Goal: Task Accomplishment & Management: Use online tool/utility

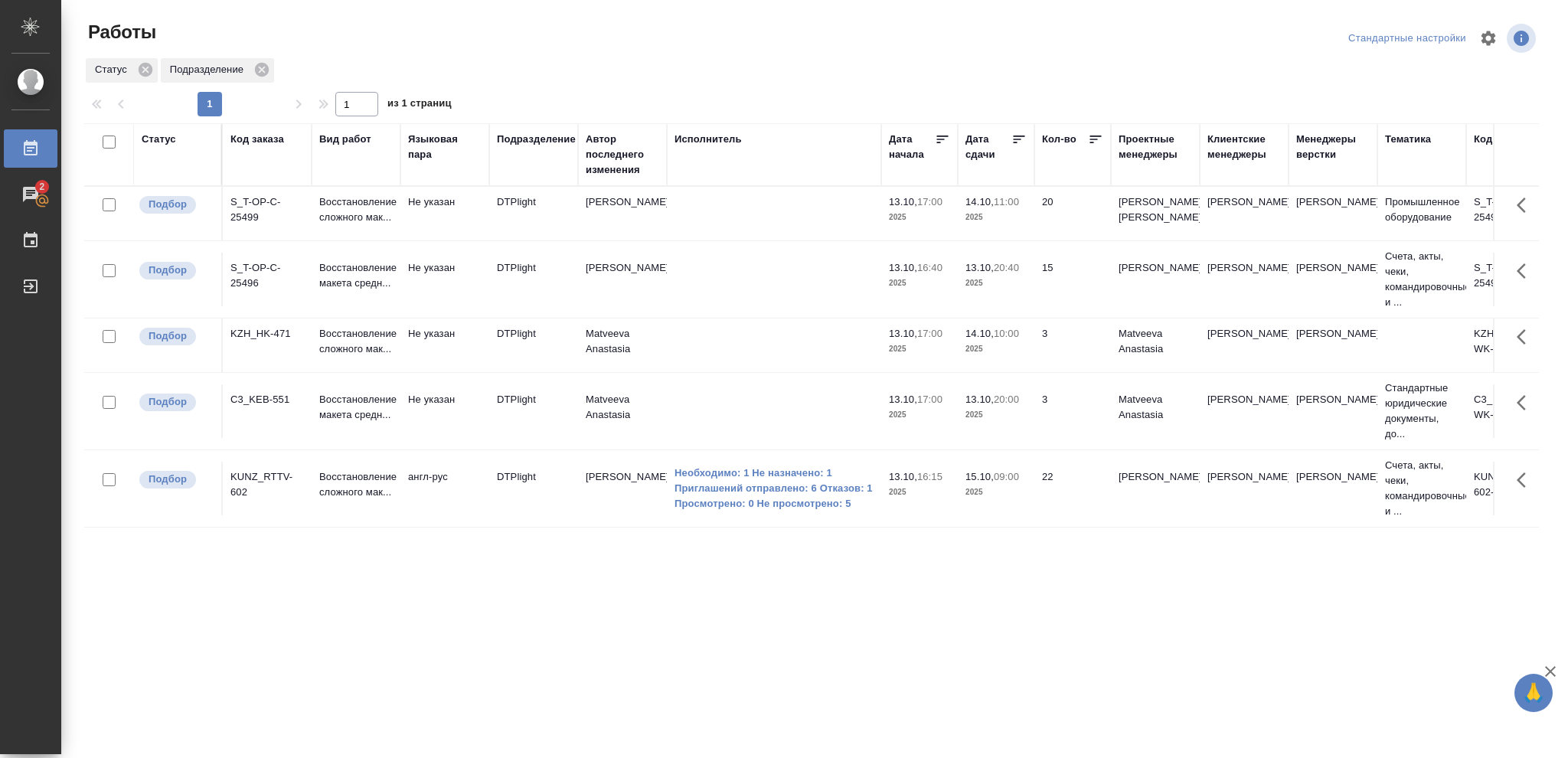
click at [993, 225] on p "2025" at bounding box center [996, 218] width 61 height 16
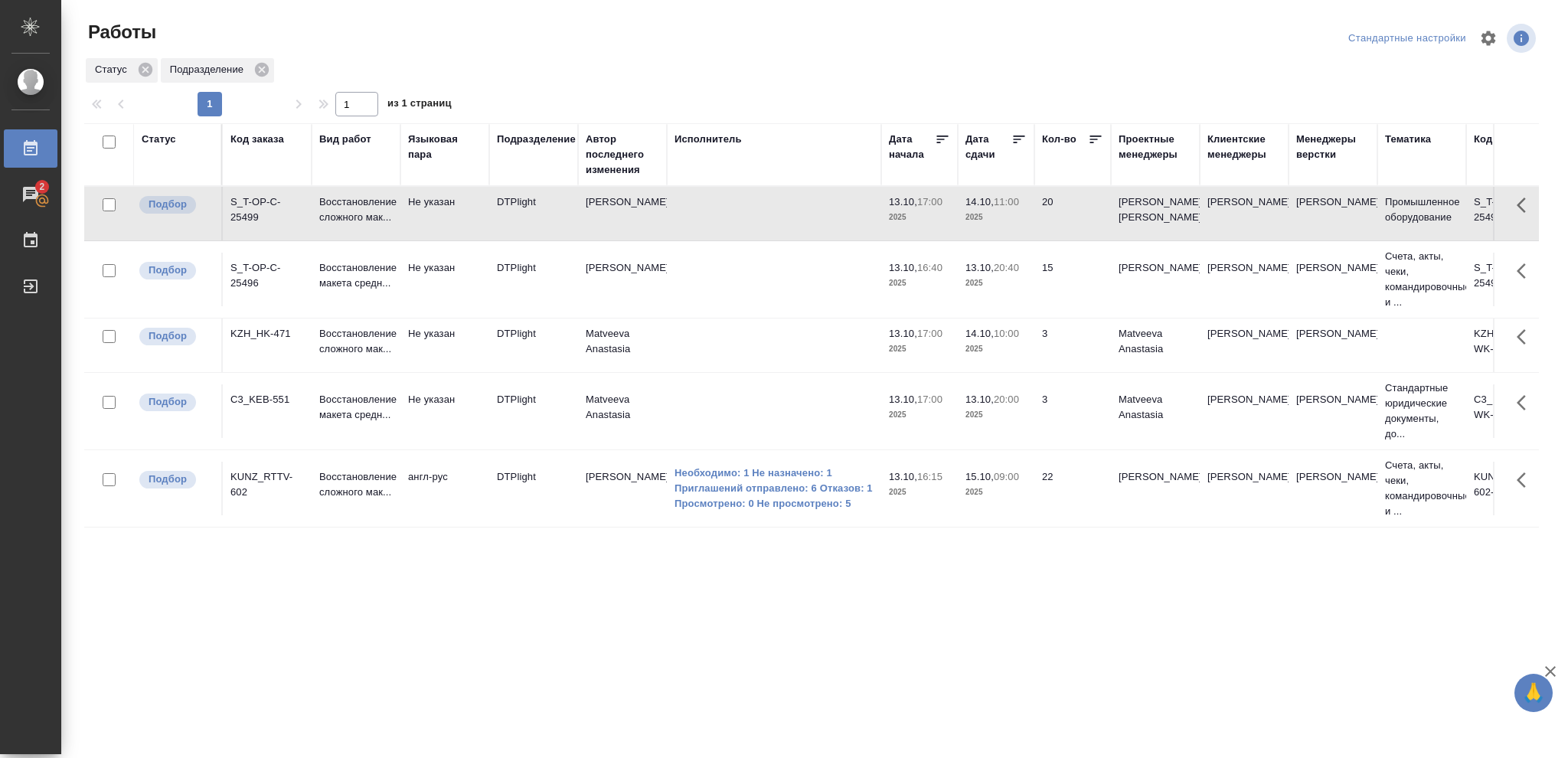
click at [993, 225] on p "2025" at bounding box center [996, 218] width 61 height 16
click at [1010, 306] on td "13.10, 20:40 2025" at bounding box center [996, 280] width 77 height 53
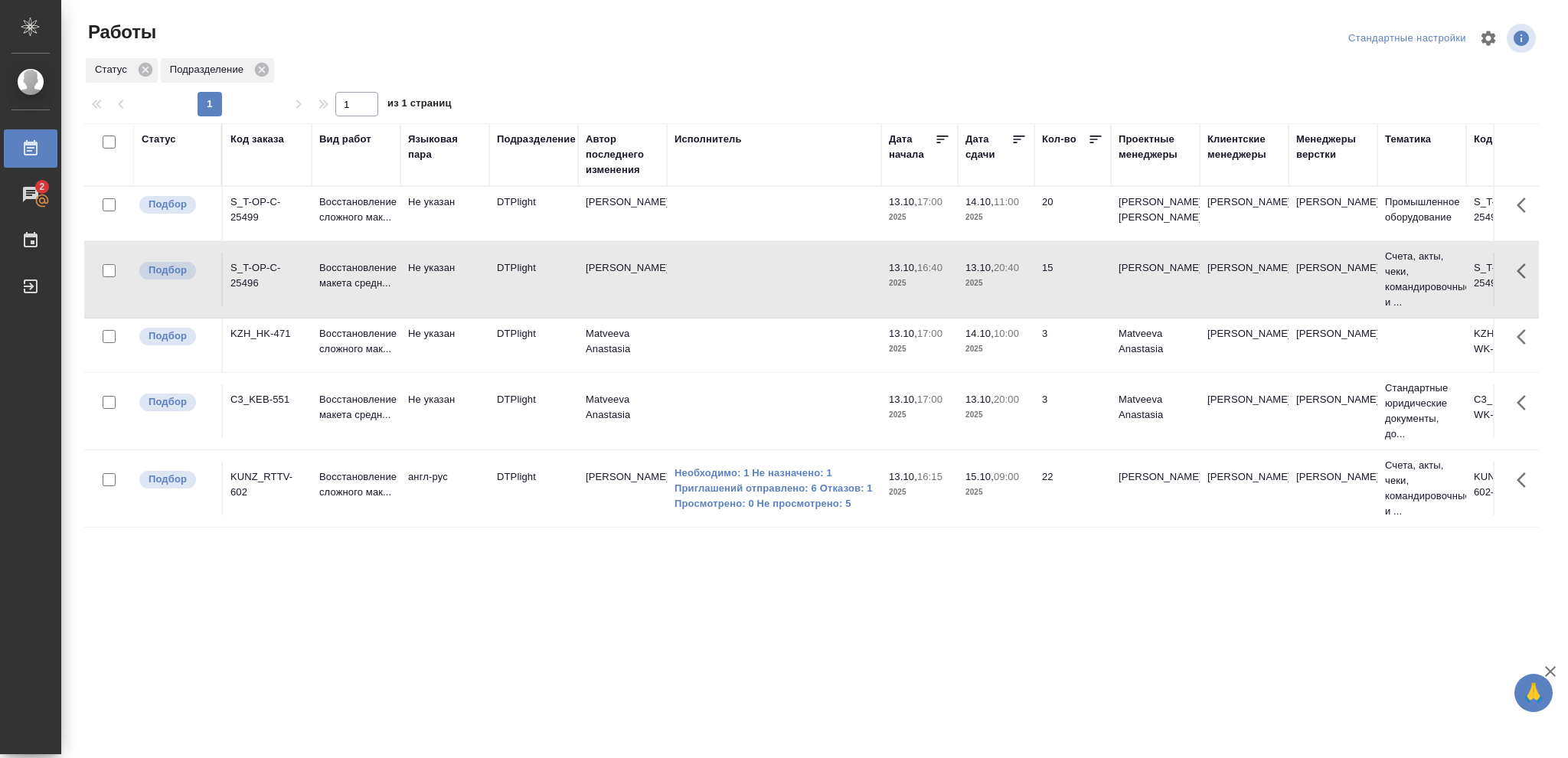
click at [1010, 306] on td "13.10, 20:40 2025" at bounding box center [996, 280] width 77 height 53
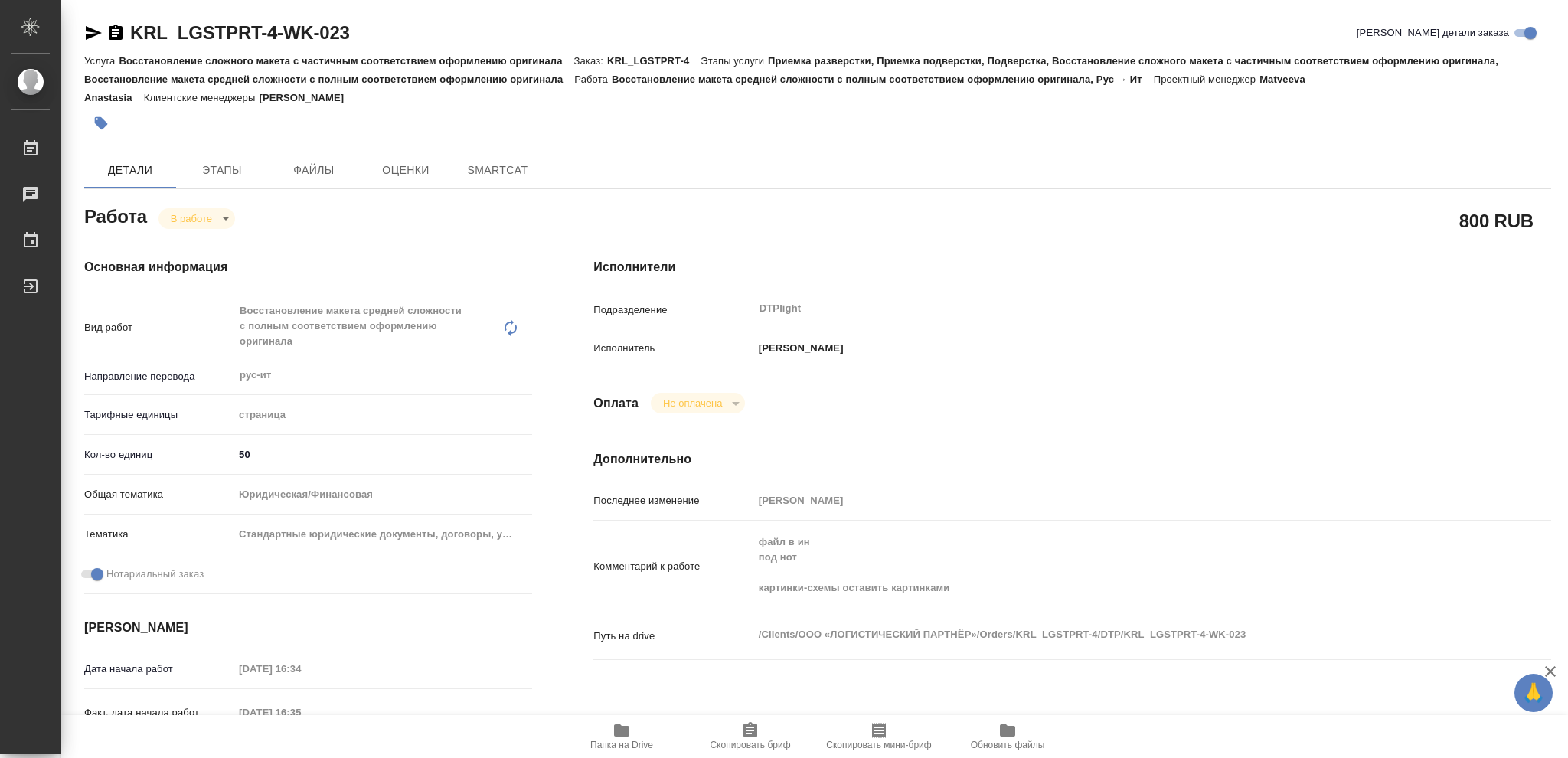
type textarea "x"
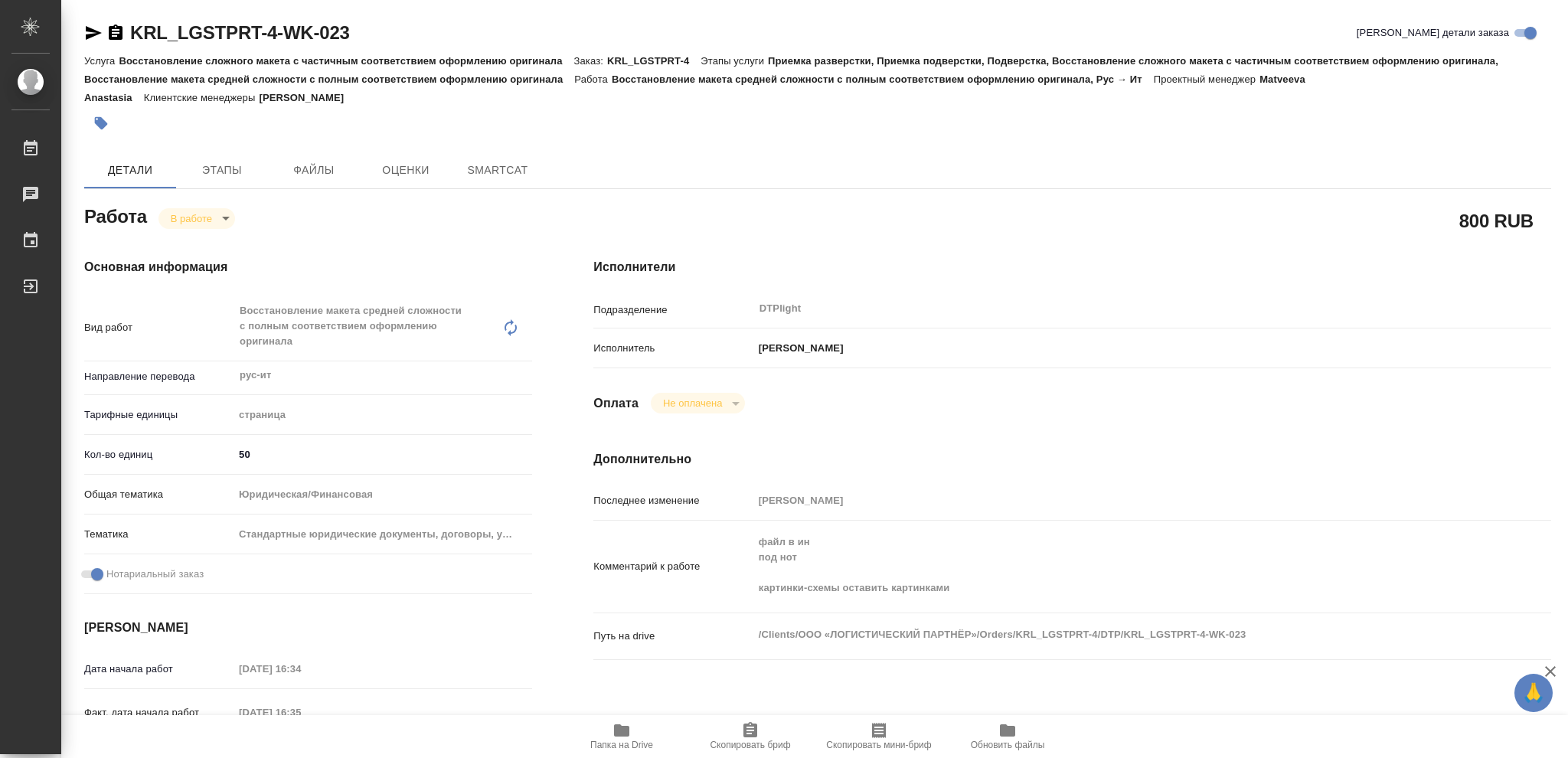
type textarea "x"
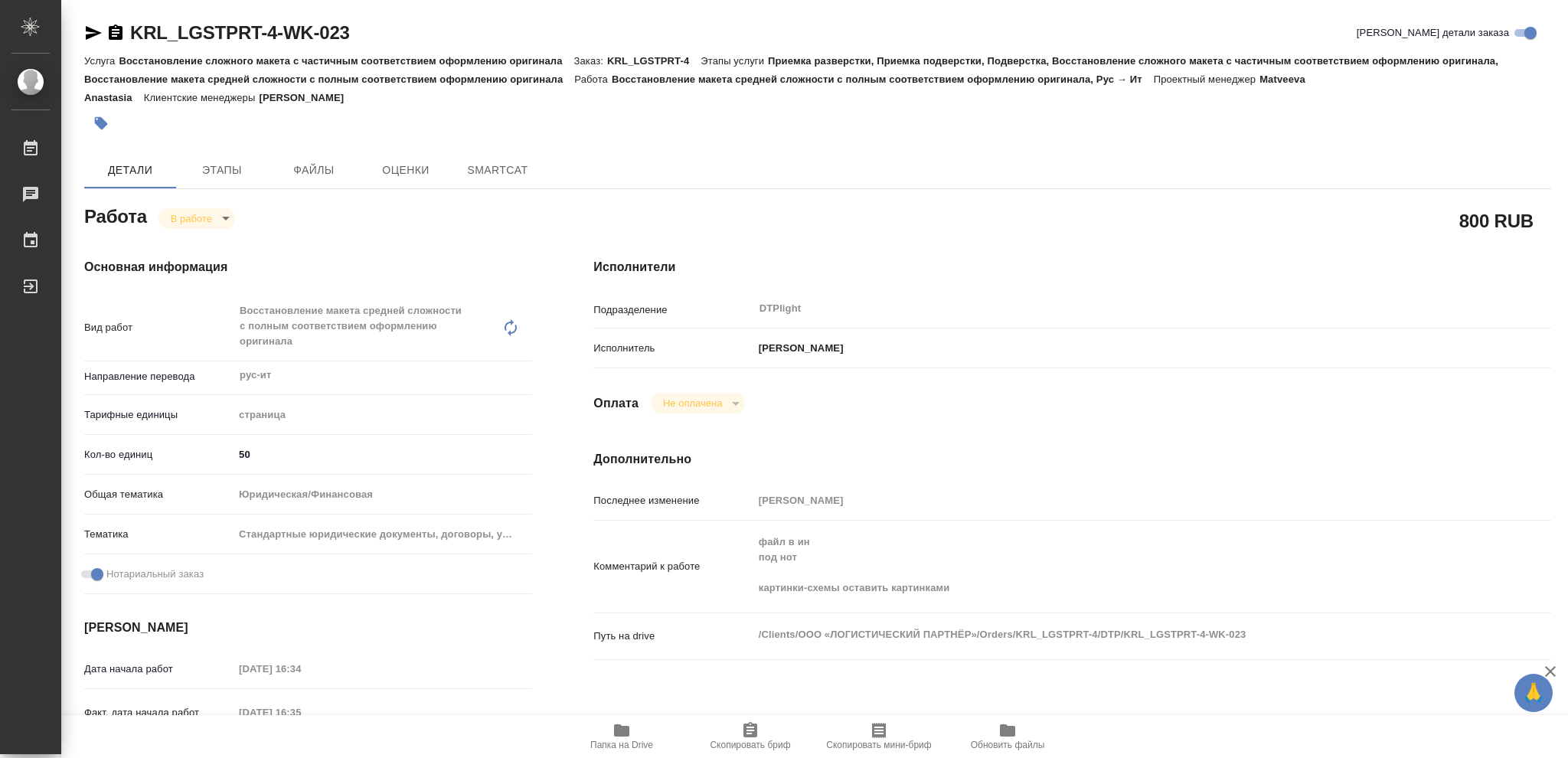
type textarea "x"
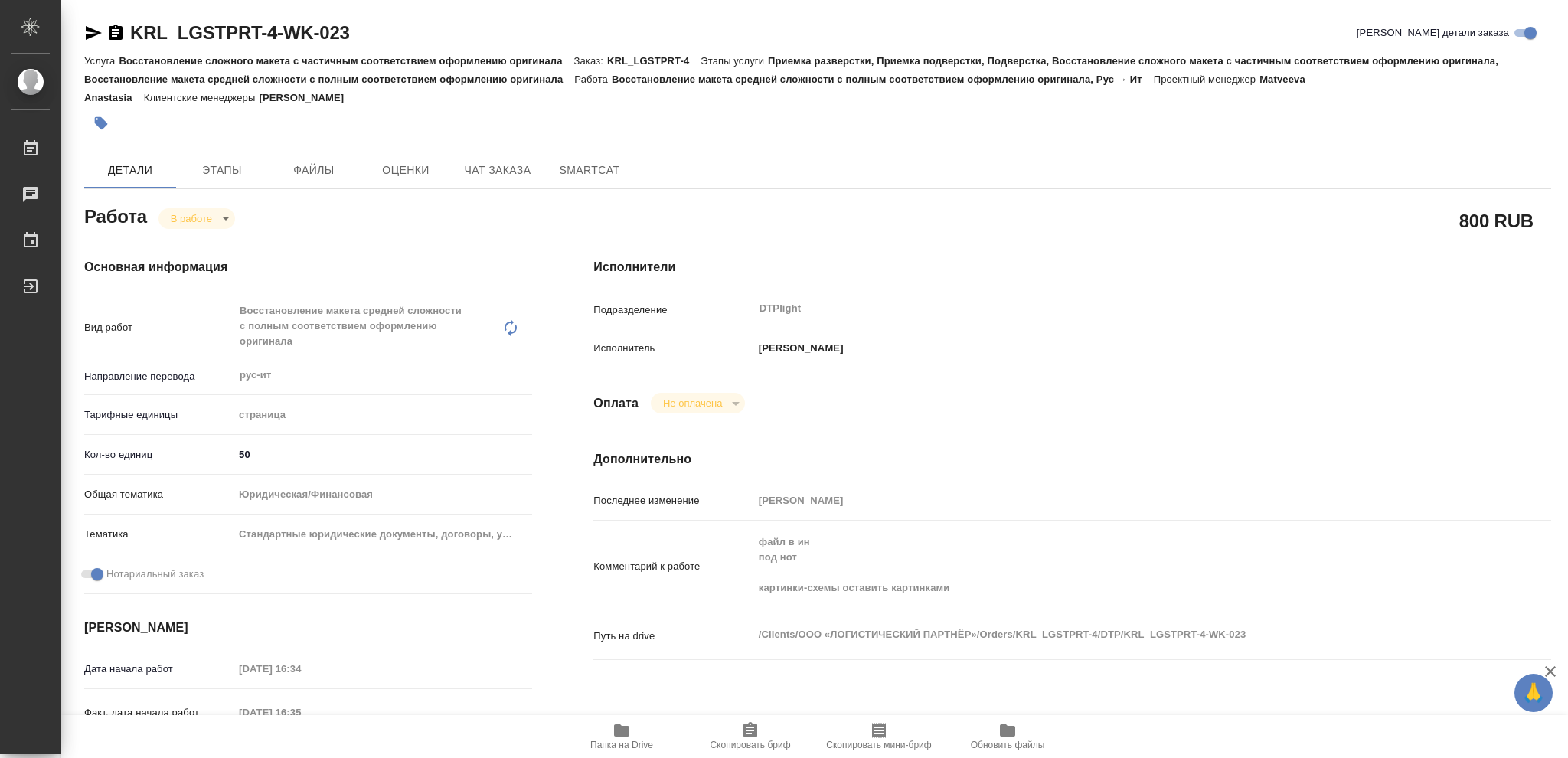
type textarea "x"
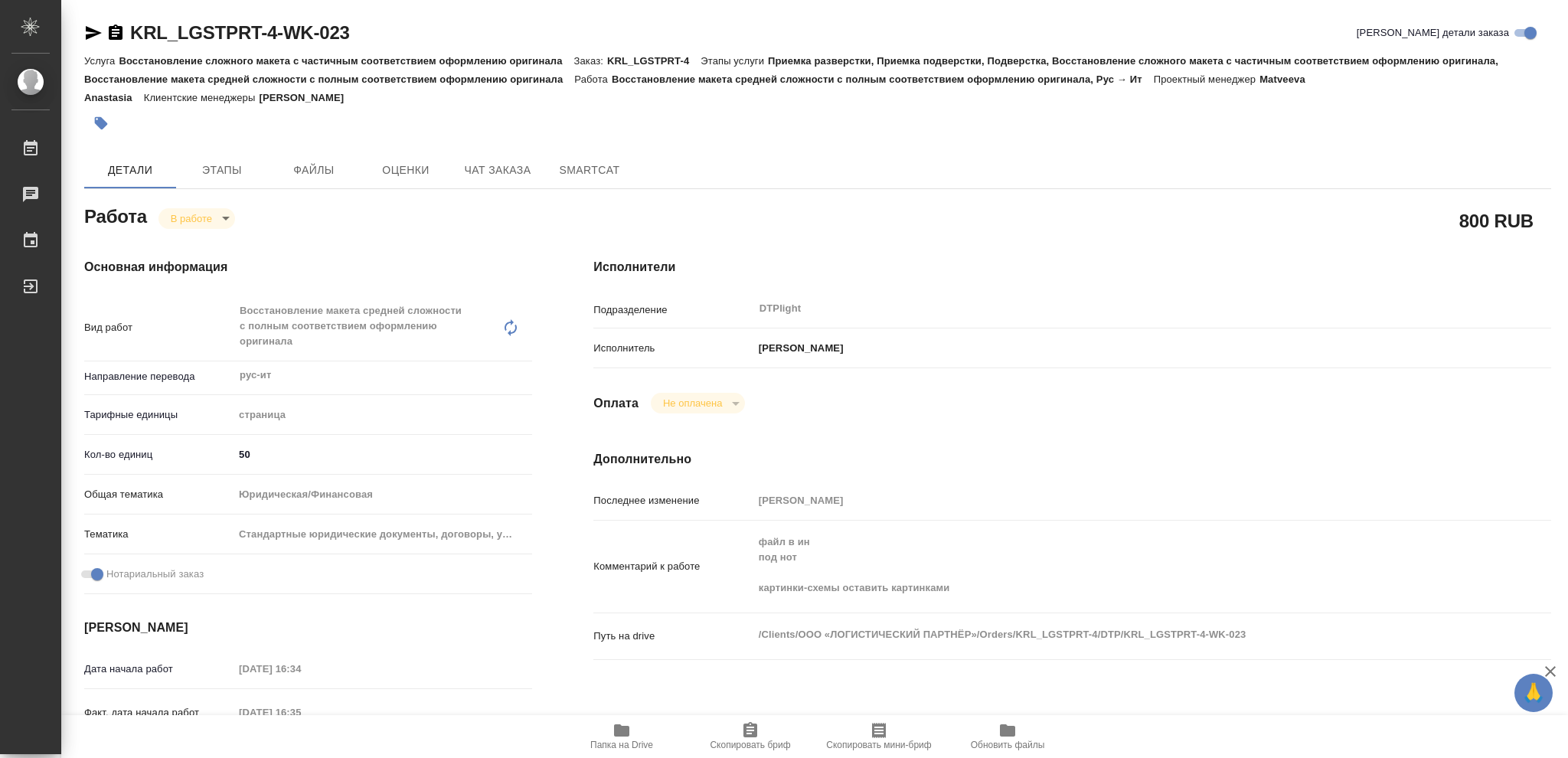
type textarea "x"
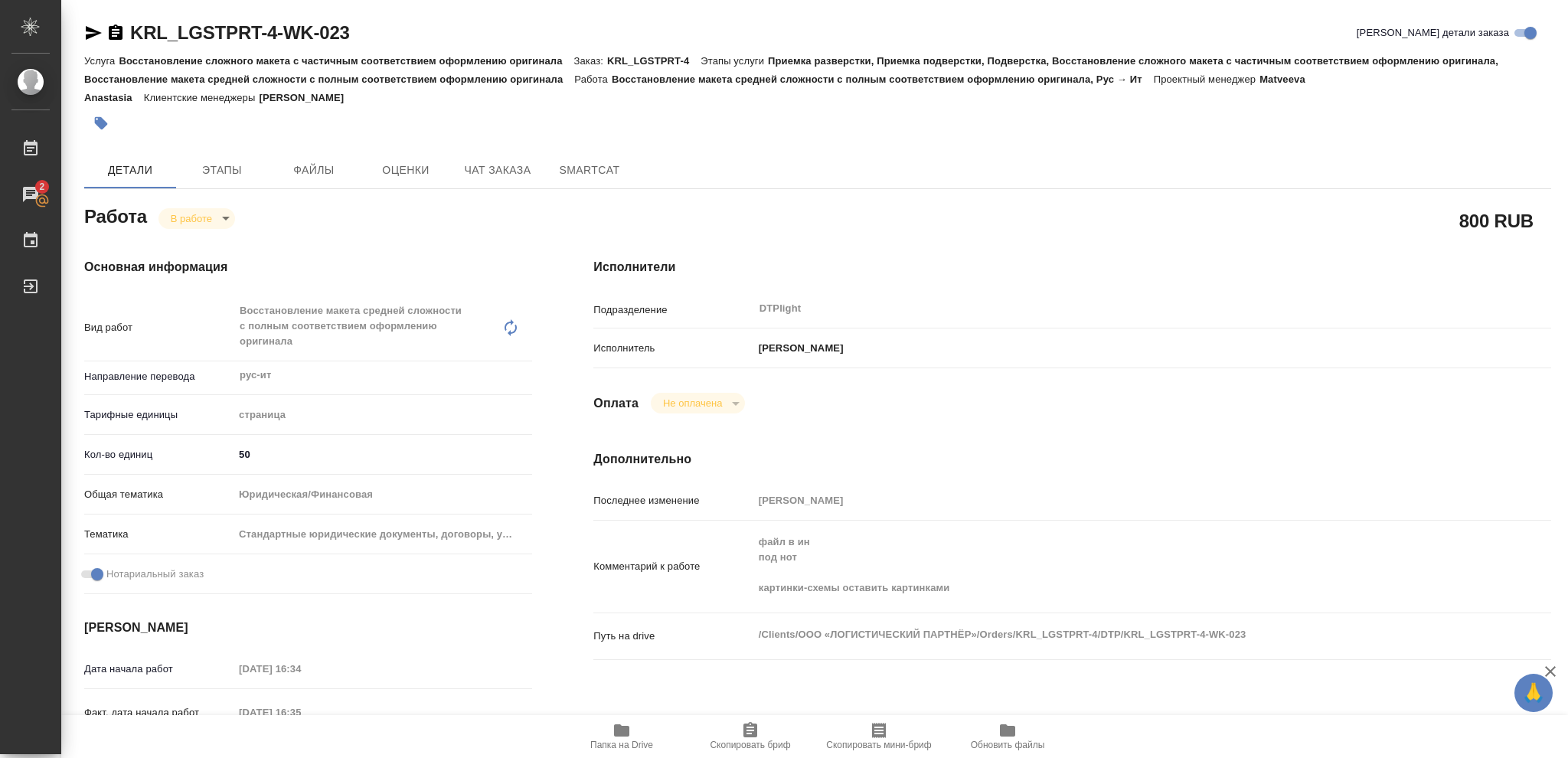
click at [619, 732] on icon "button" at bounding box center [622, 731] width 16 height 13
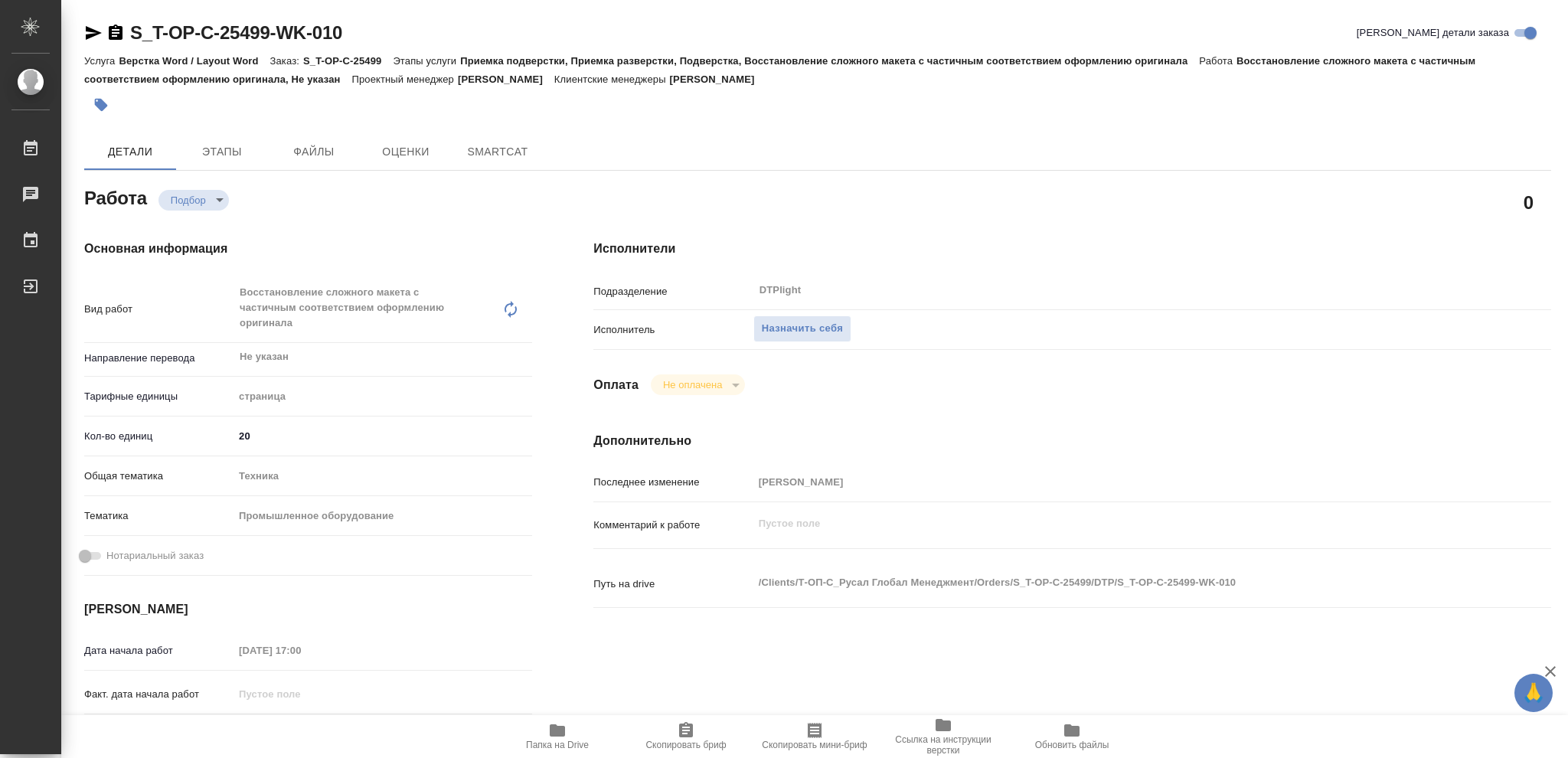
type textarea "x"
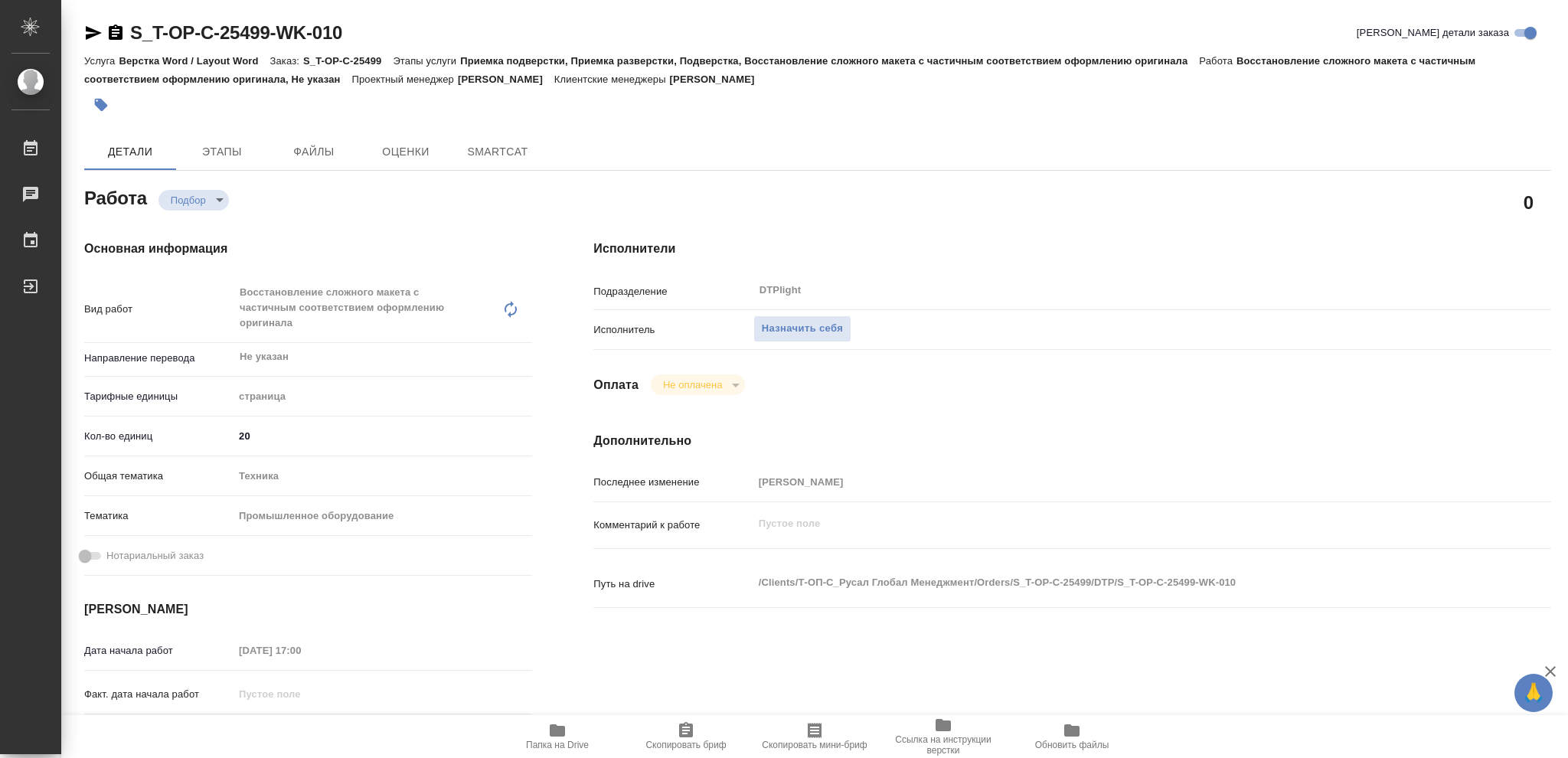
type textarea "x"
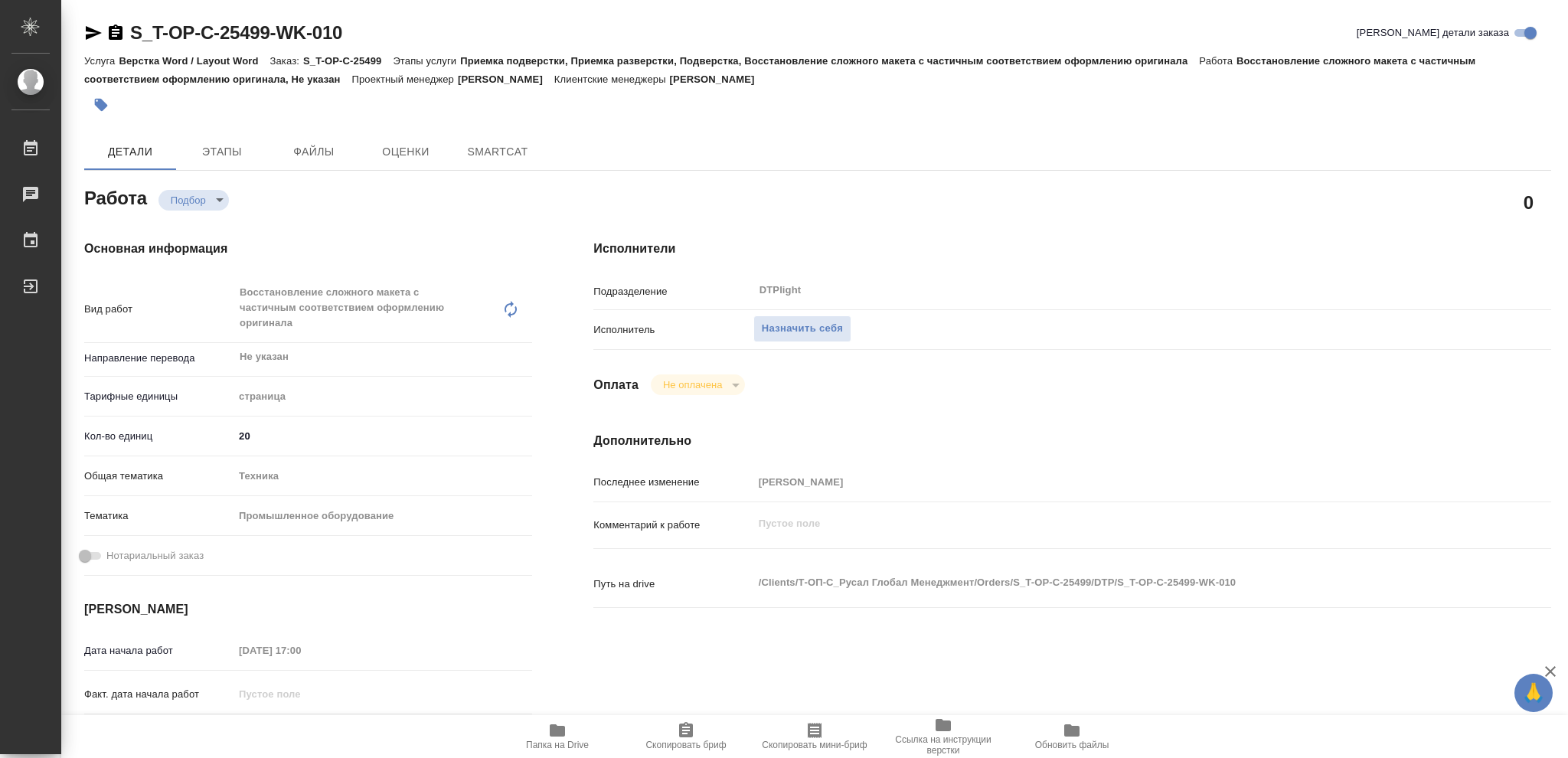
type textarea "x"
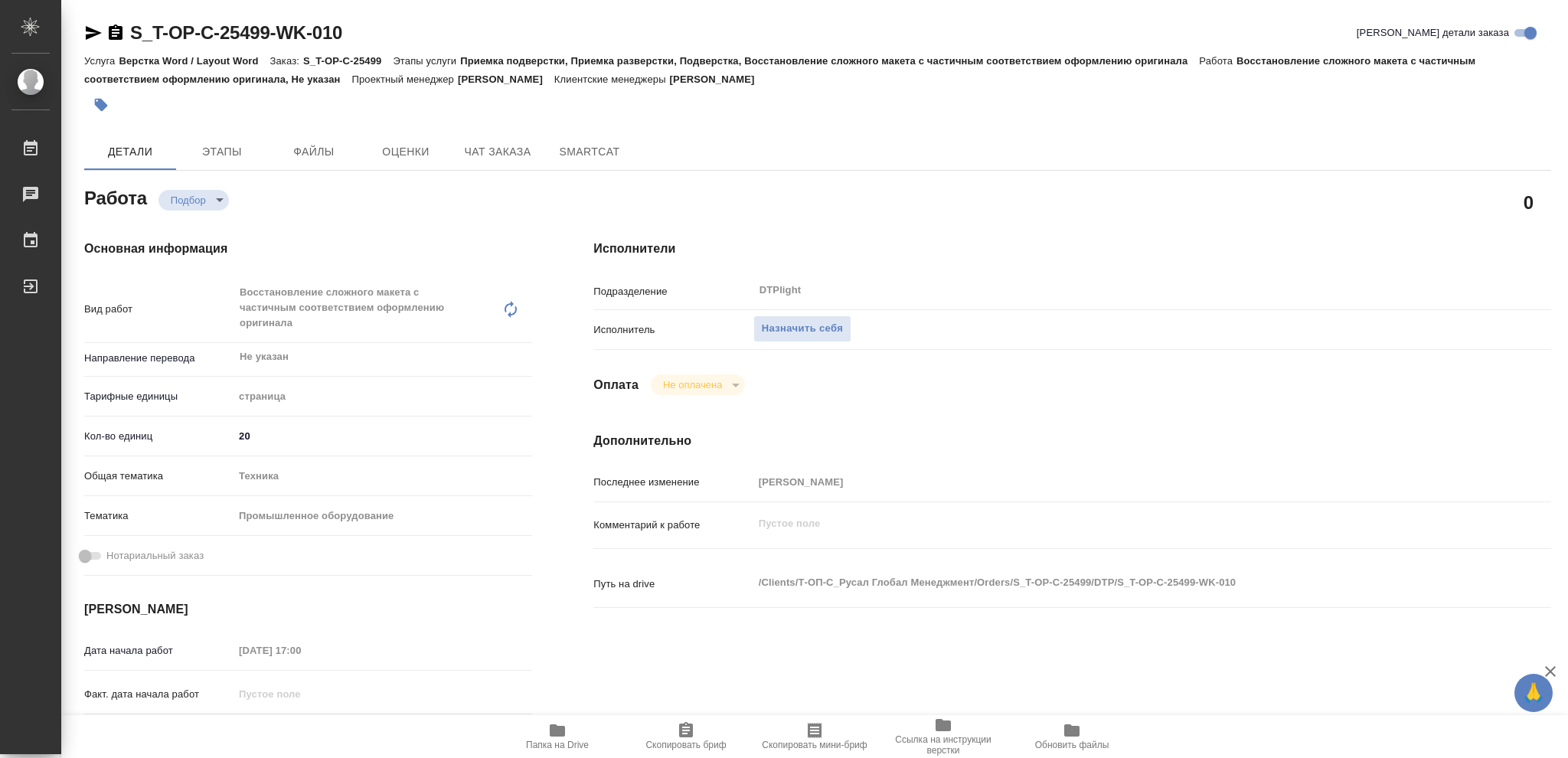
click at [551, 735] on icon "button" at bounding box center [557, 731] width 16 height 13
type textarea "x"
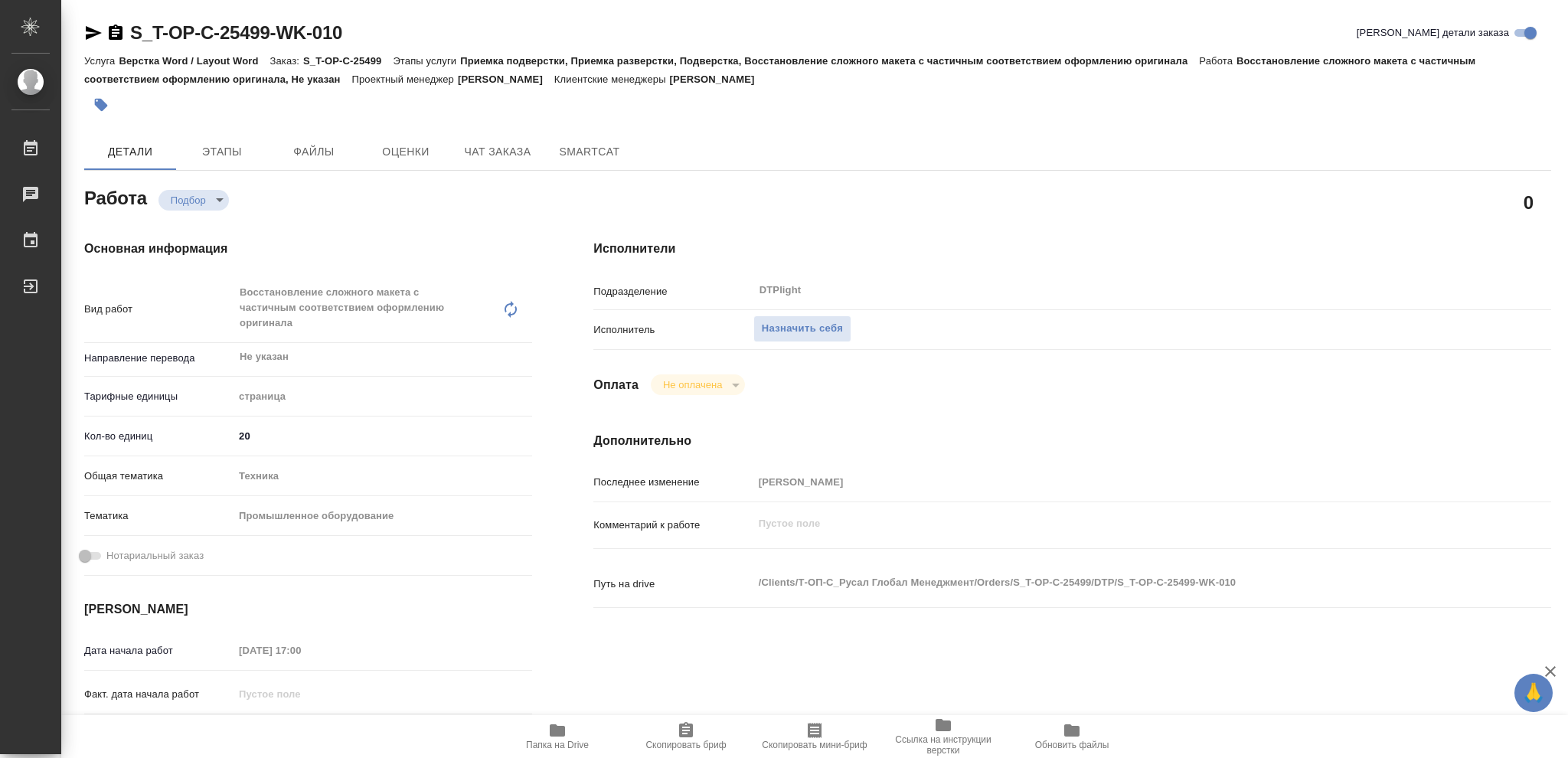
type textarea "x"
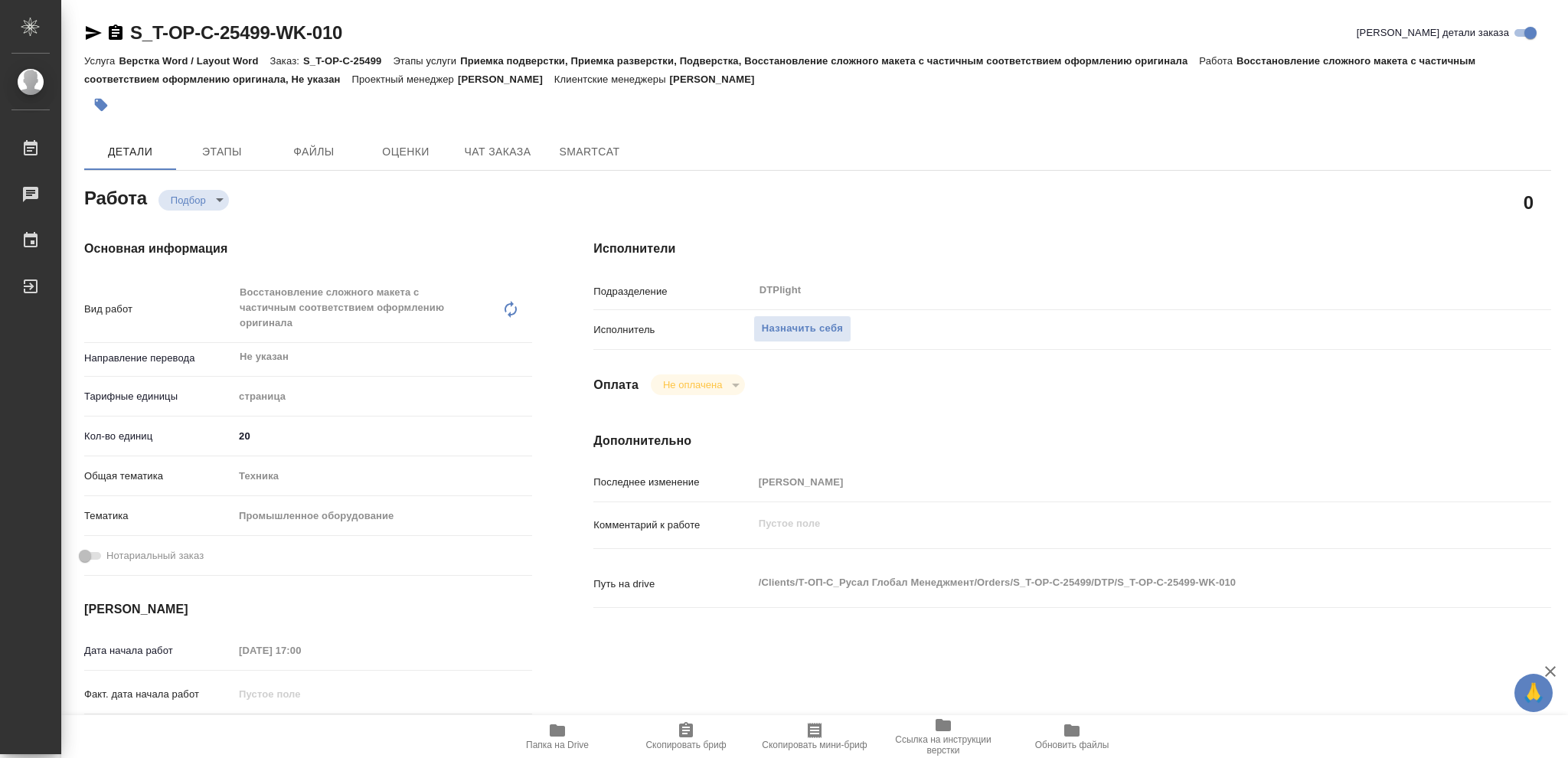
type textarea "x"
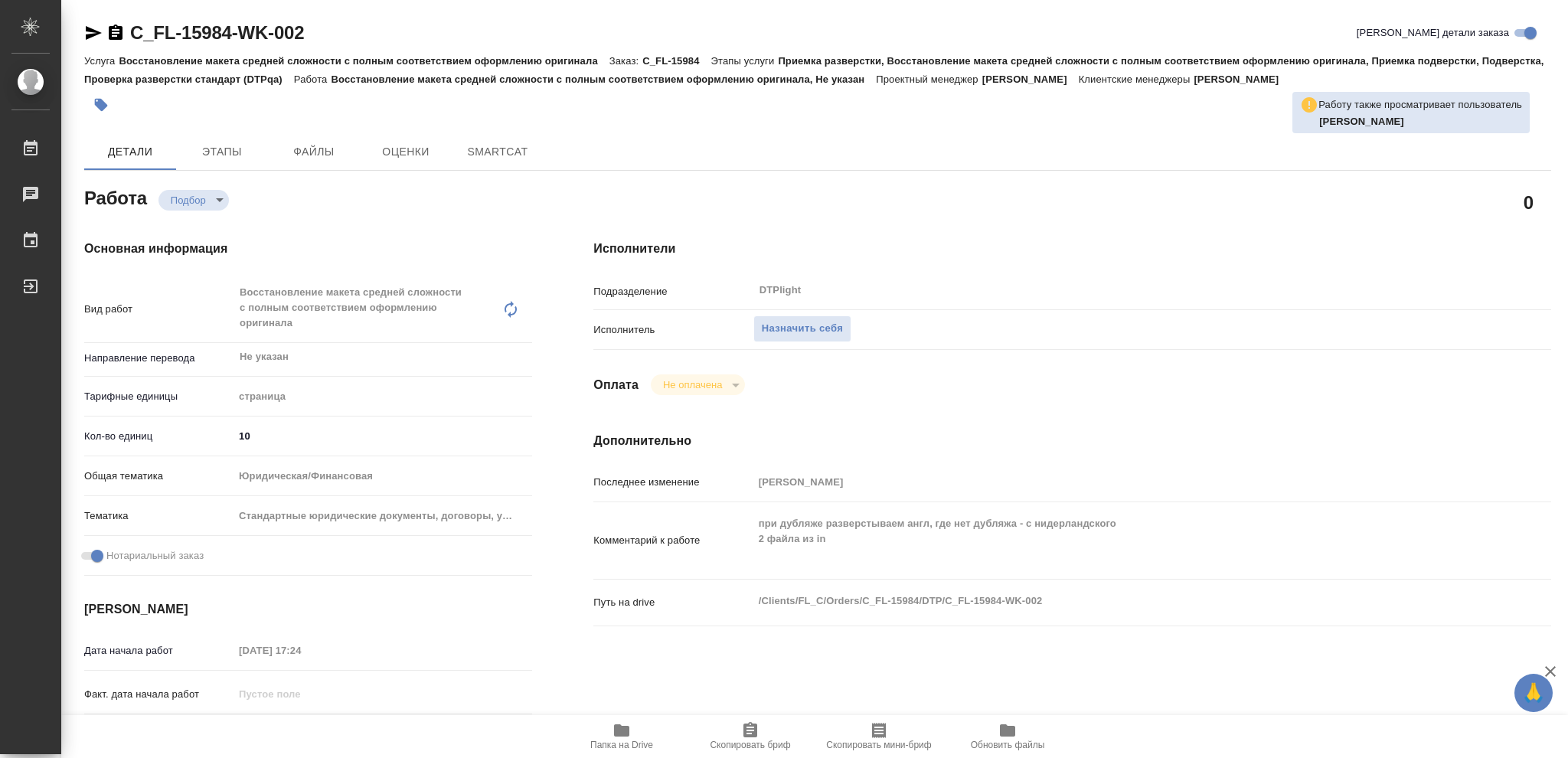
type textarea "x"
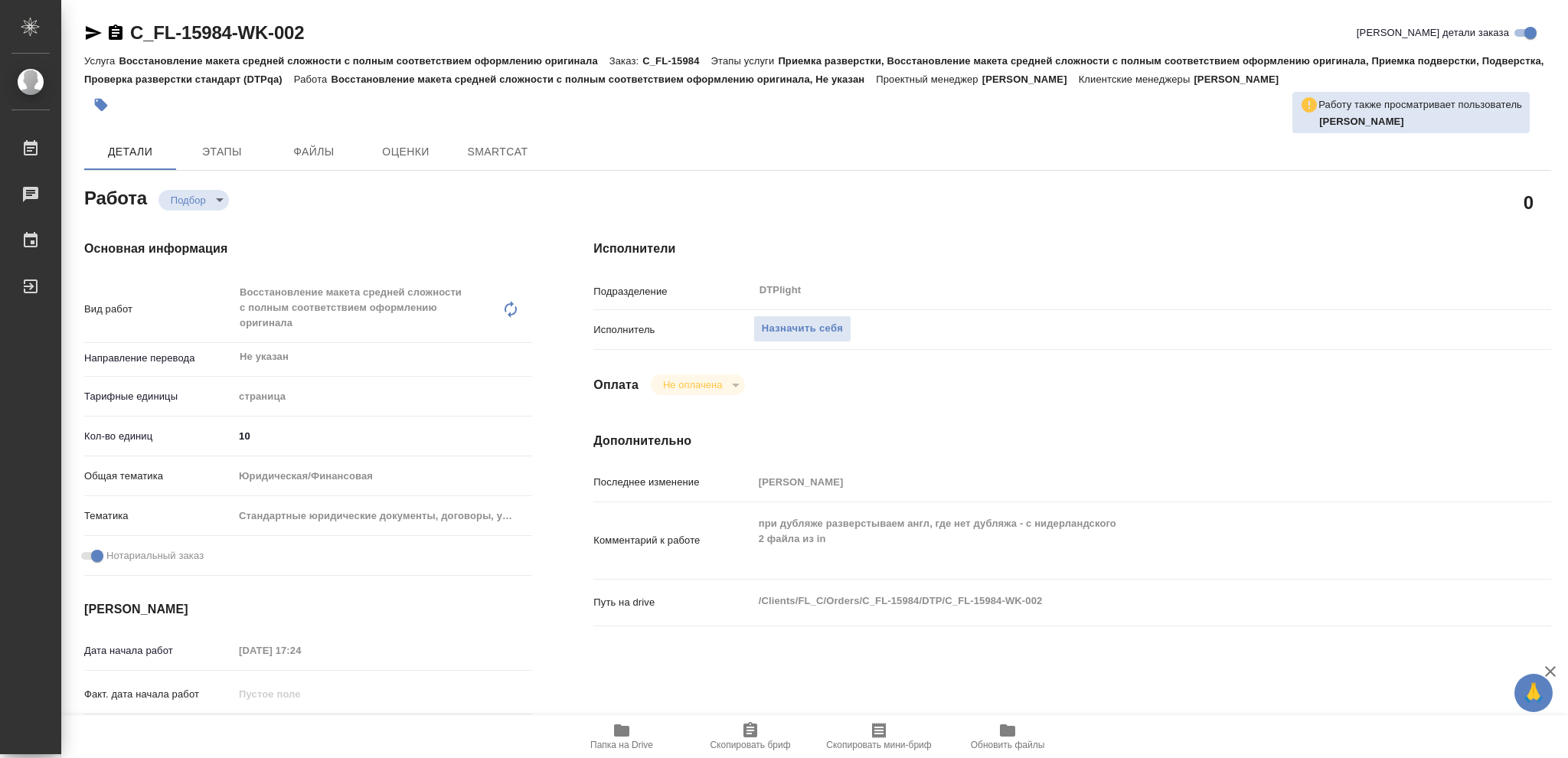
type textarea "x"
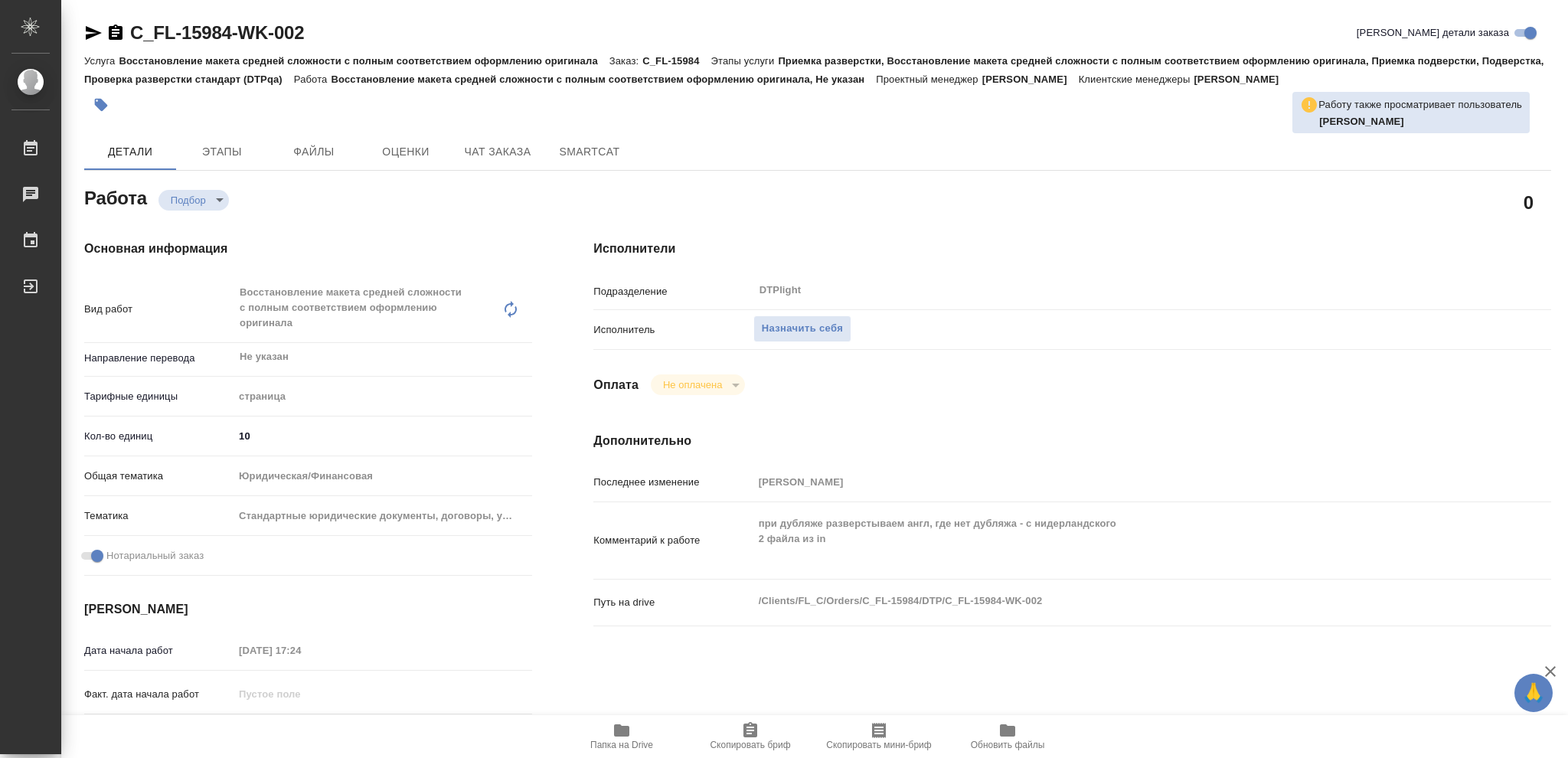
type textarea "x"
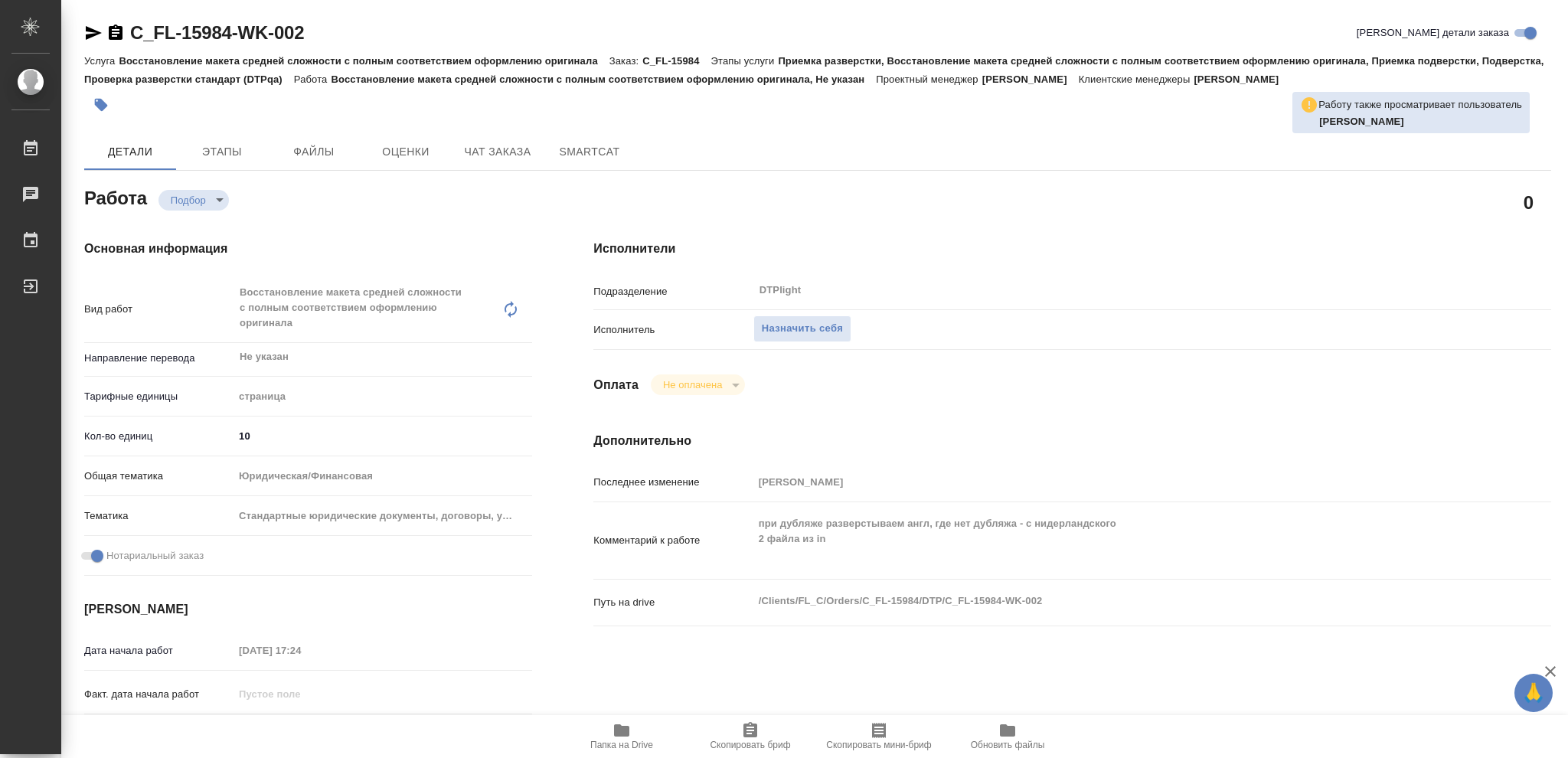
type textarea "x"
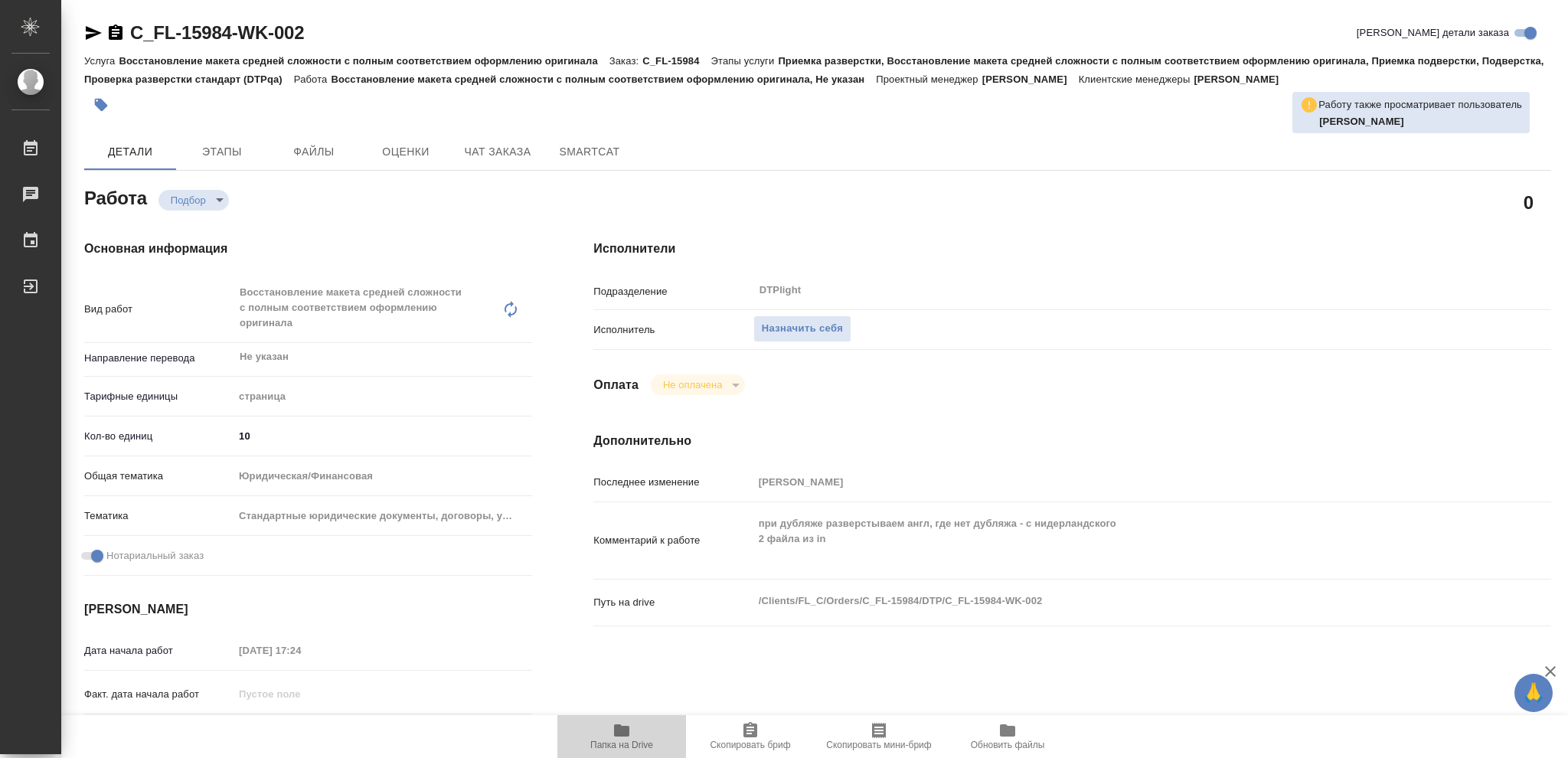
click at [622, 727] on icon "button" at bounding box center [621, 731] width 18 height 18
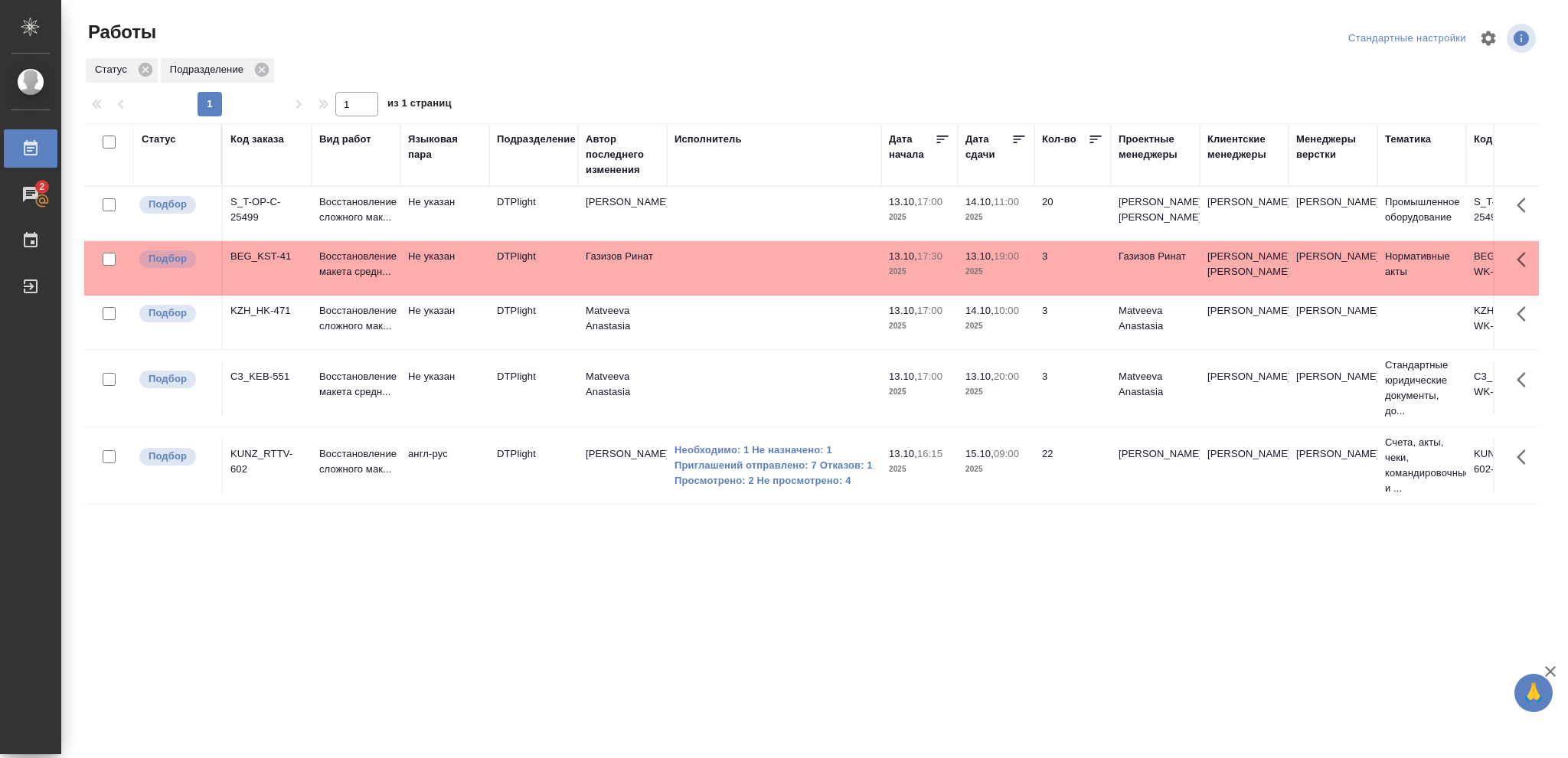
click at [1033, 350] on tr "Подбор KZH_HK-471 Восстановление сложного мак... Не указан DTPlight Matveeva An…" at bounding box center [842, 322] width 1517 height 54
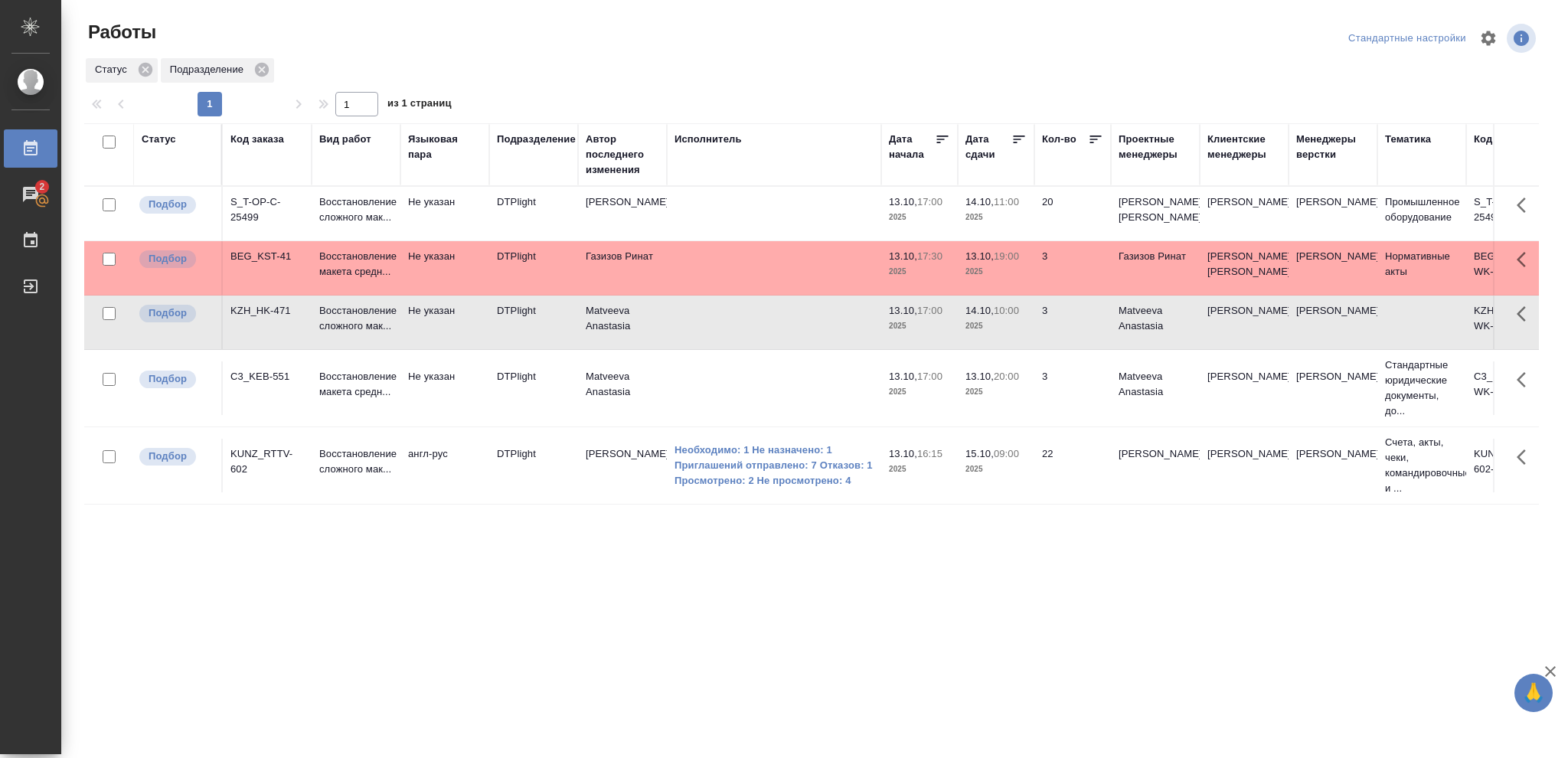
click at [1033, 350] on td "14.10, 10:00 2025" at bounding box center [996, 322] width 77 height 53
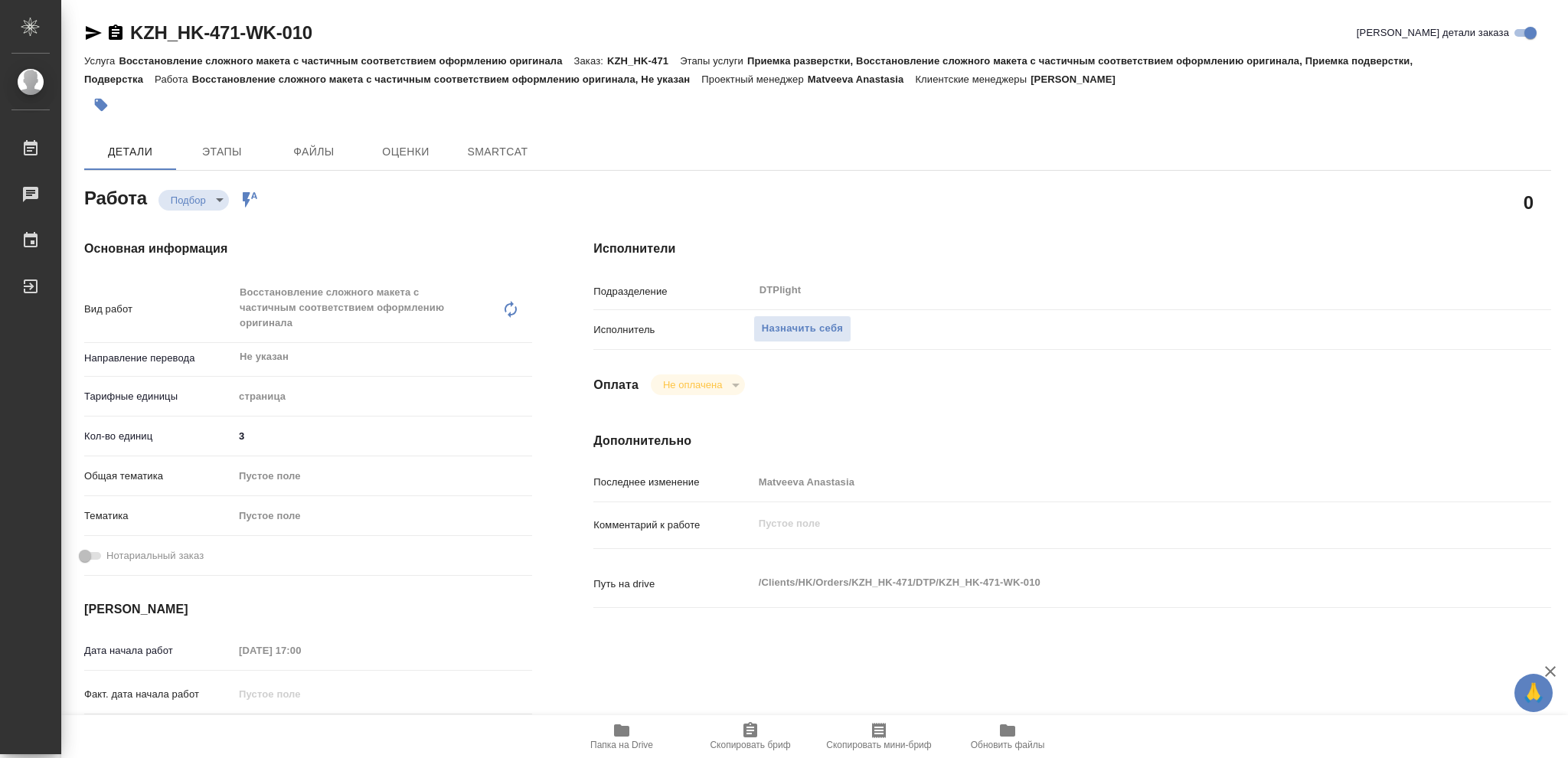
type textarea "x"
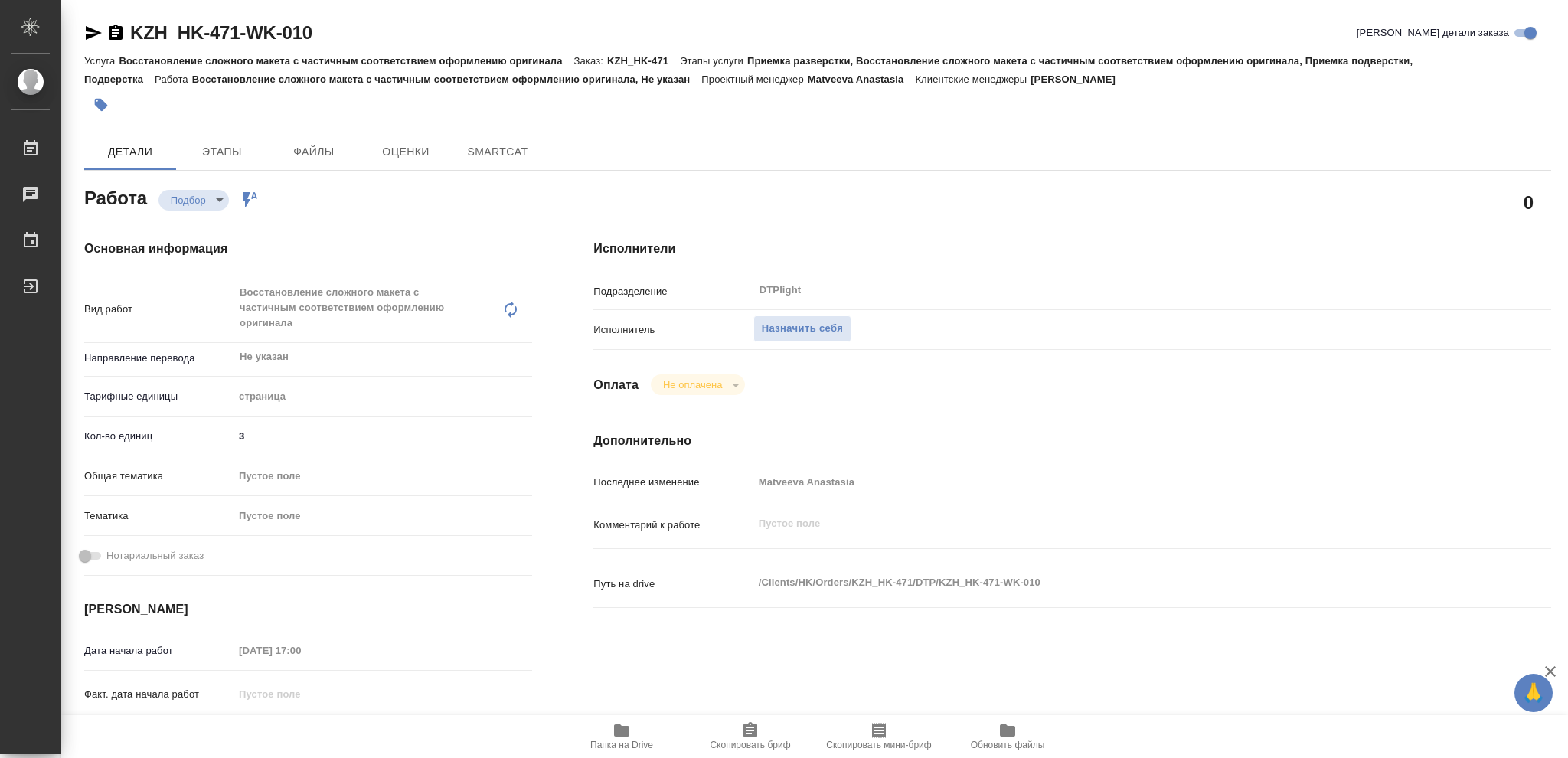
type textarea "x"
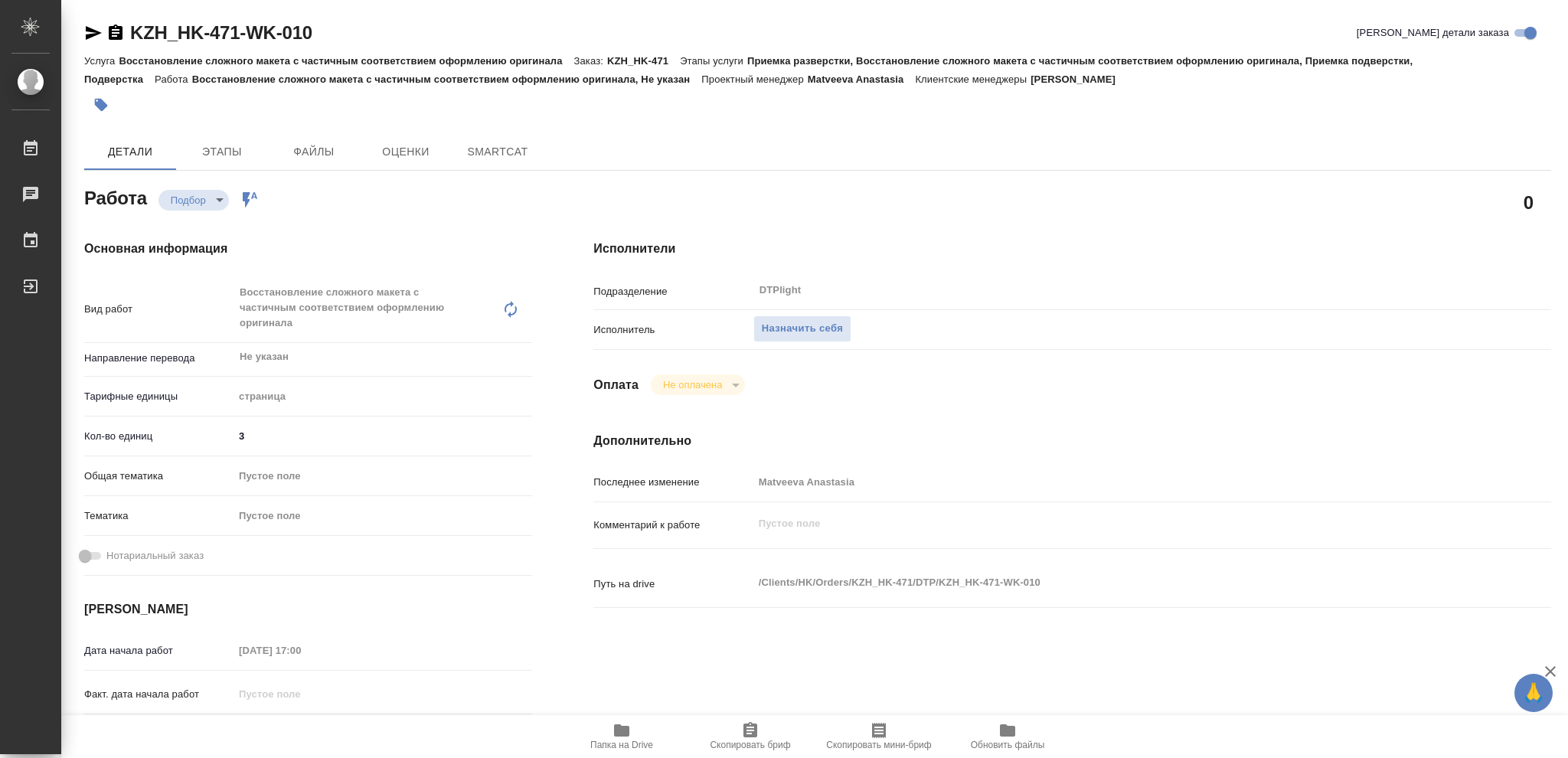
type textarea "x"
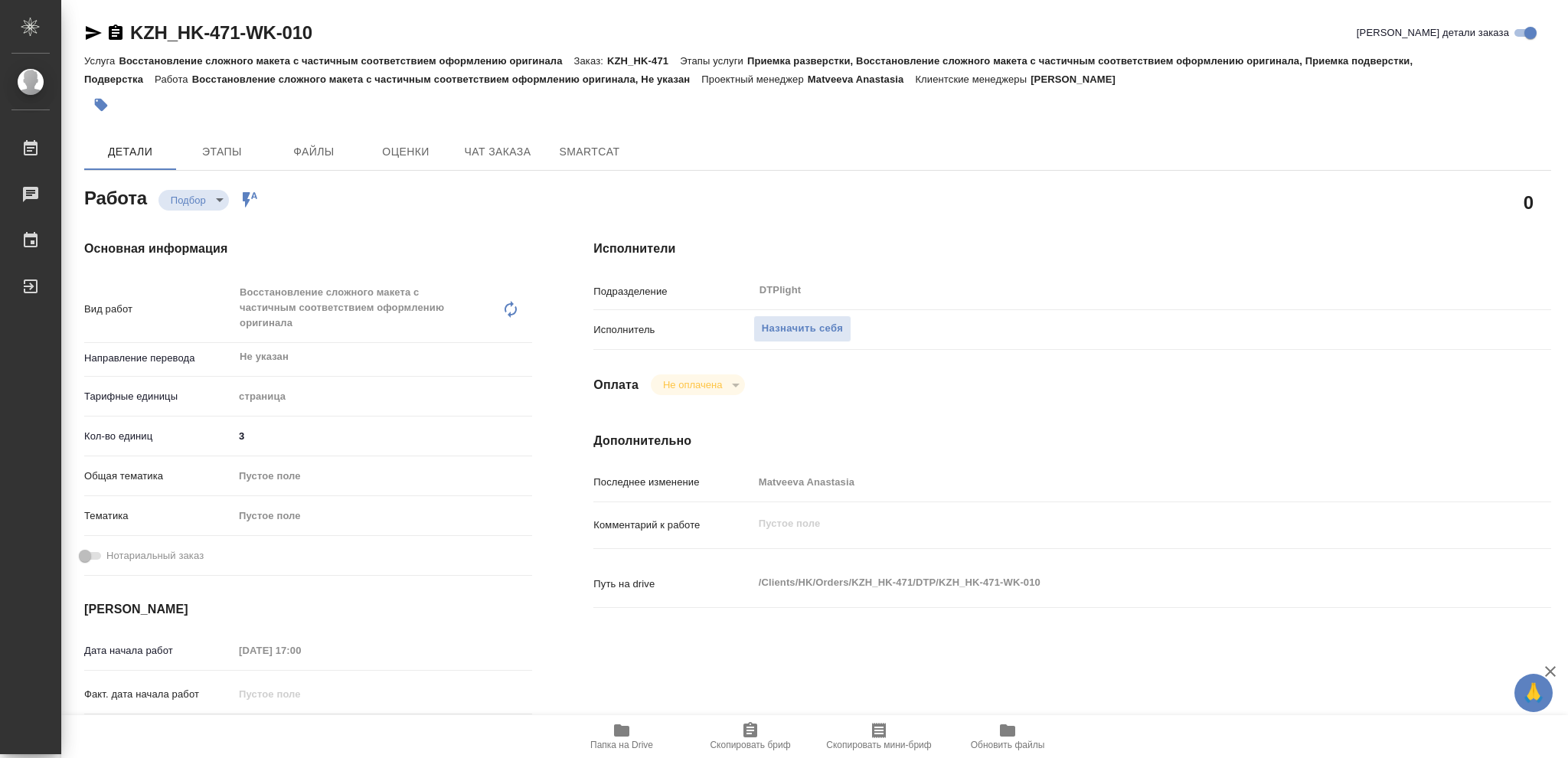
click at [623, 737] on icon "button" at bounding box center [622, 731] width 16 height 13
type textarea "x"
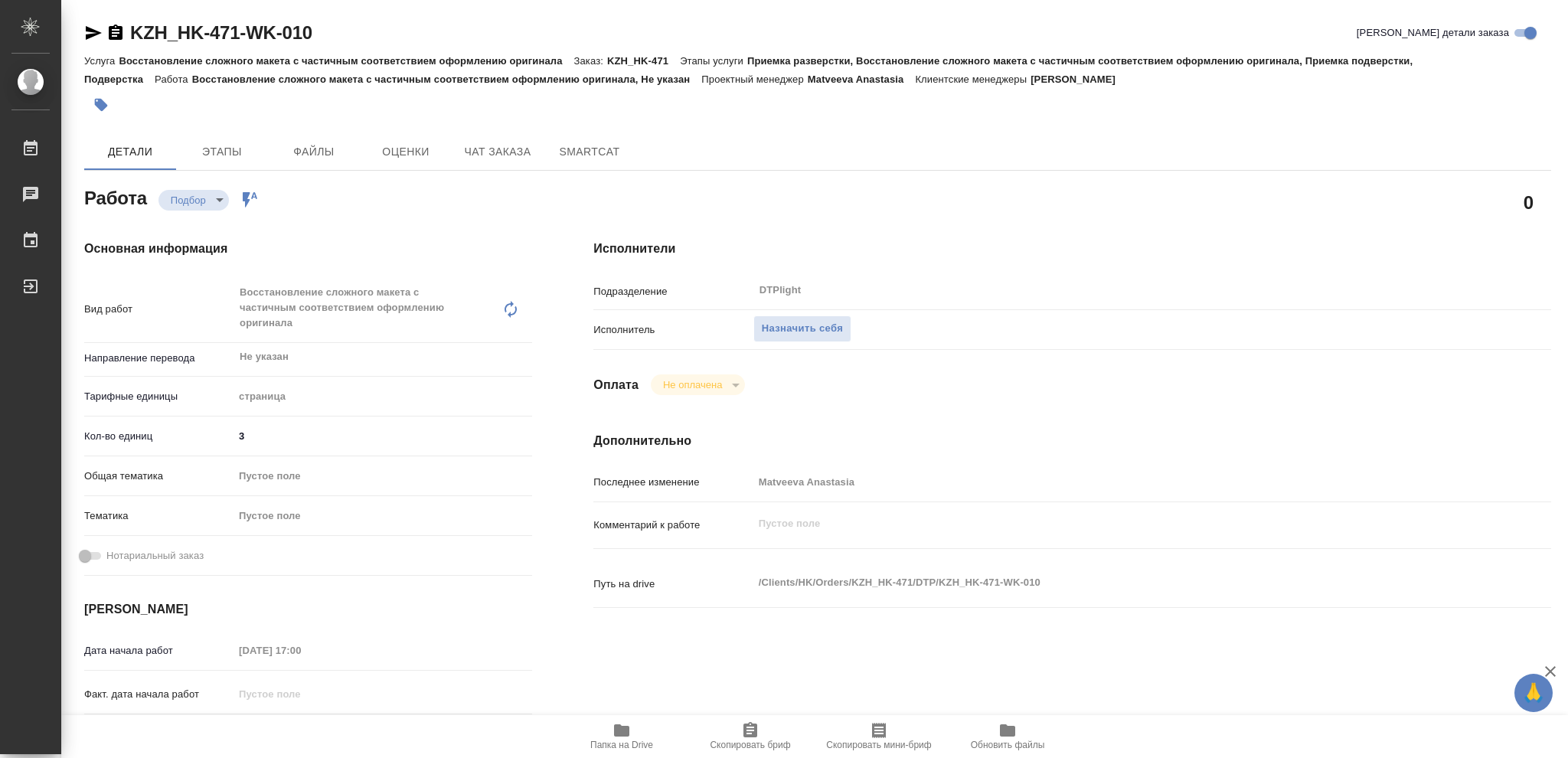
type textarea "x"
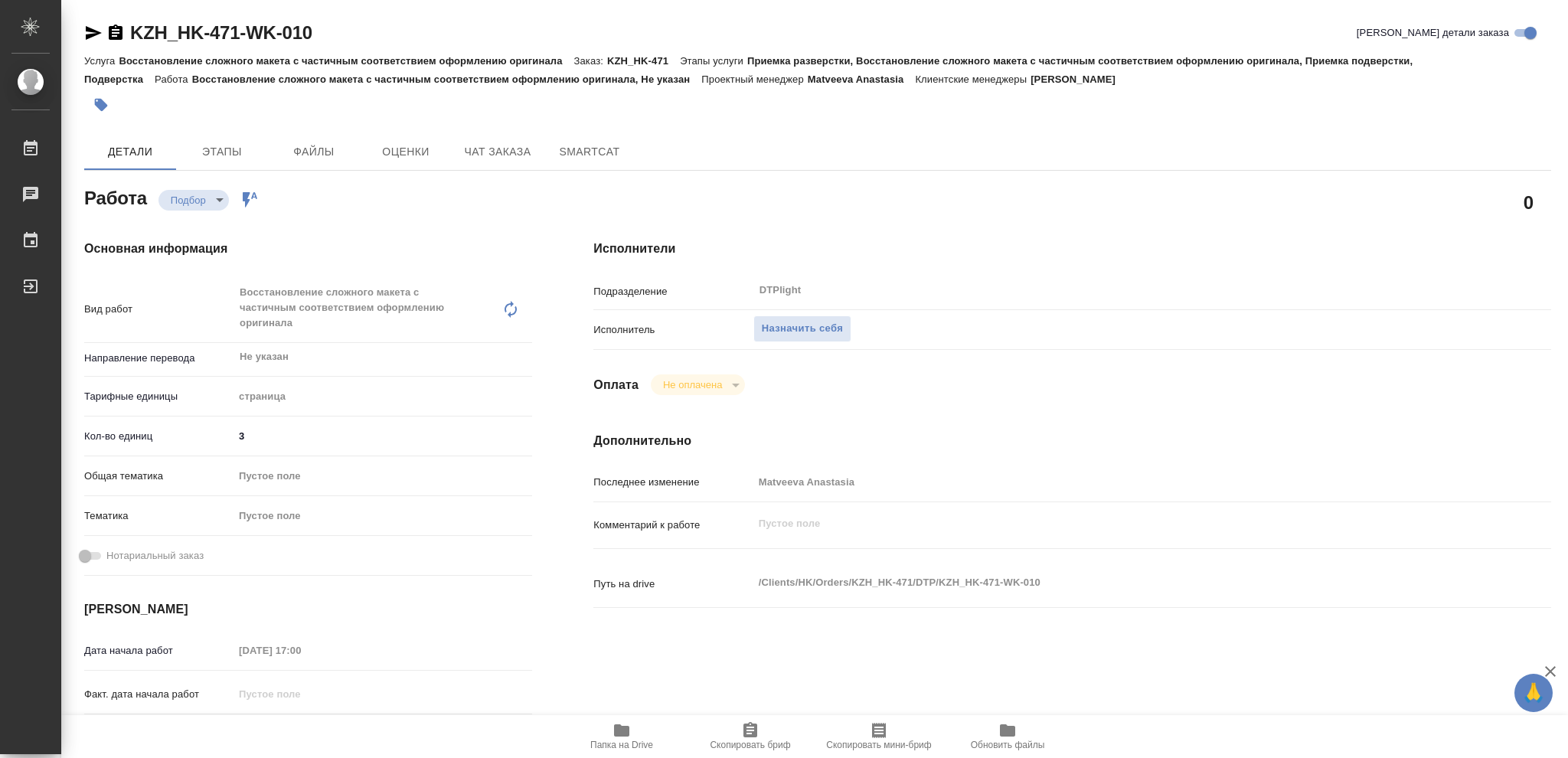
type textarea "x"
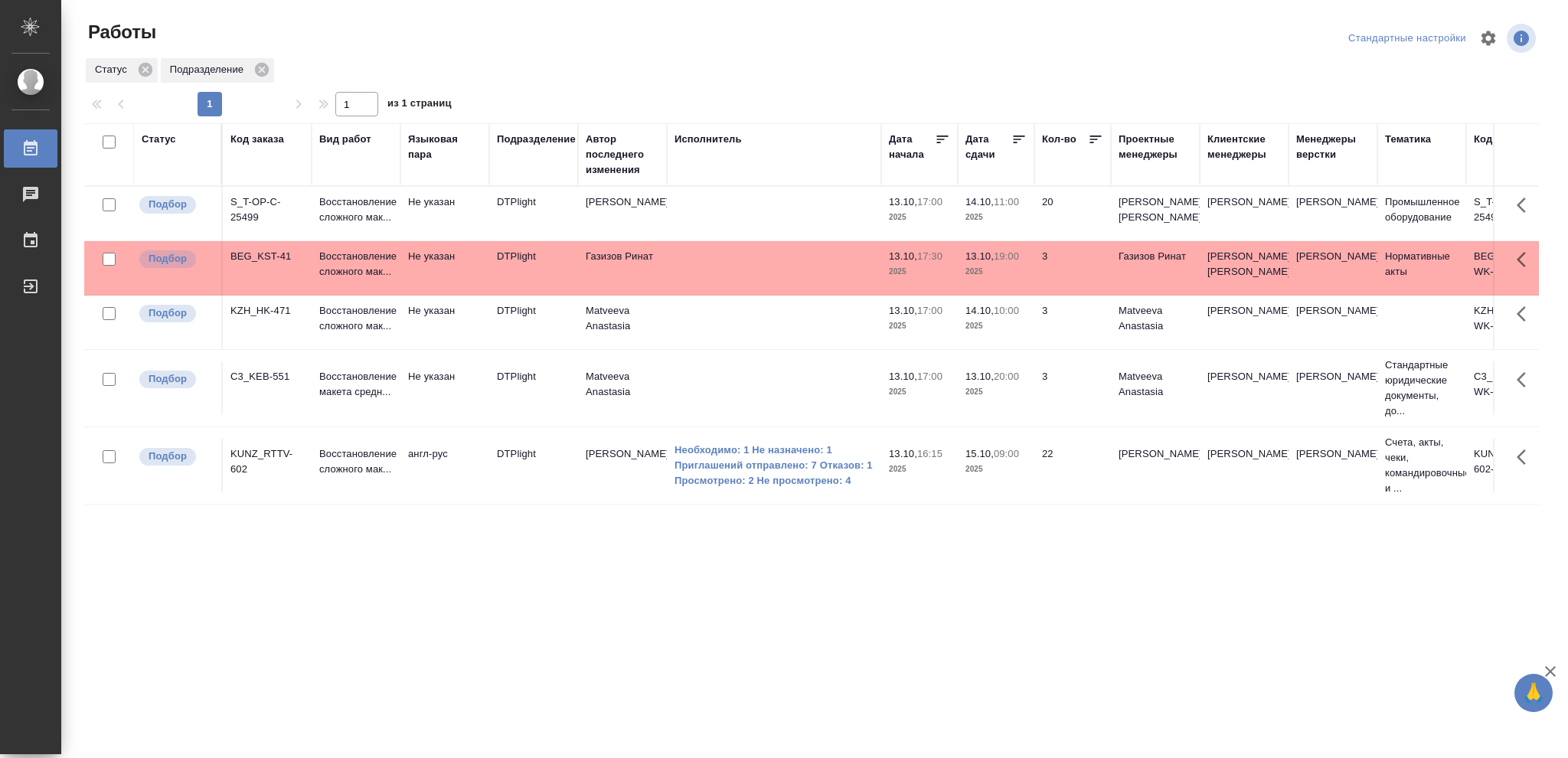
click at [165, 143] on div "Статус" at bounding box center [159, 140] width 35 height 16
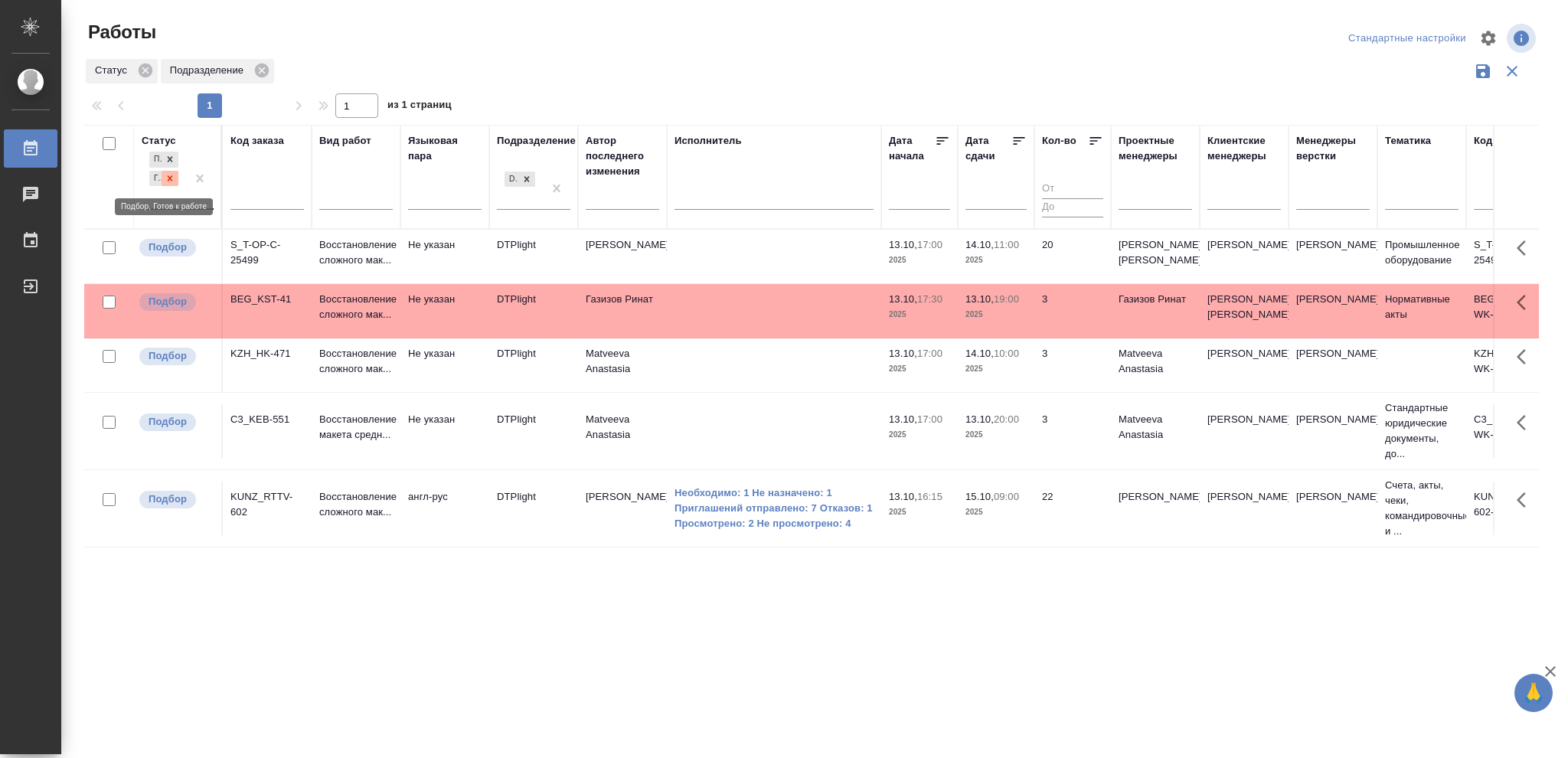
click at [170, 181] on icon at bounding box center [170, 178] width 11 height 11
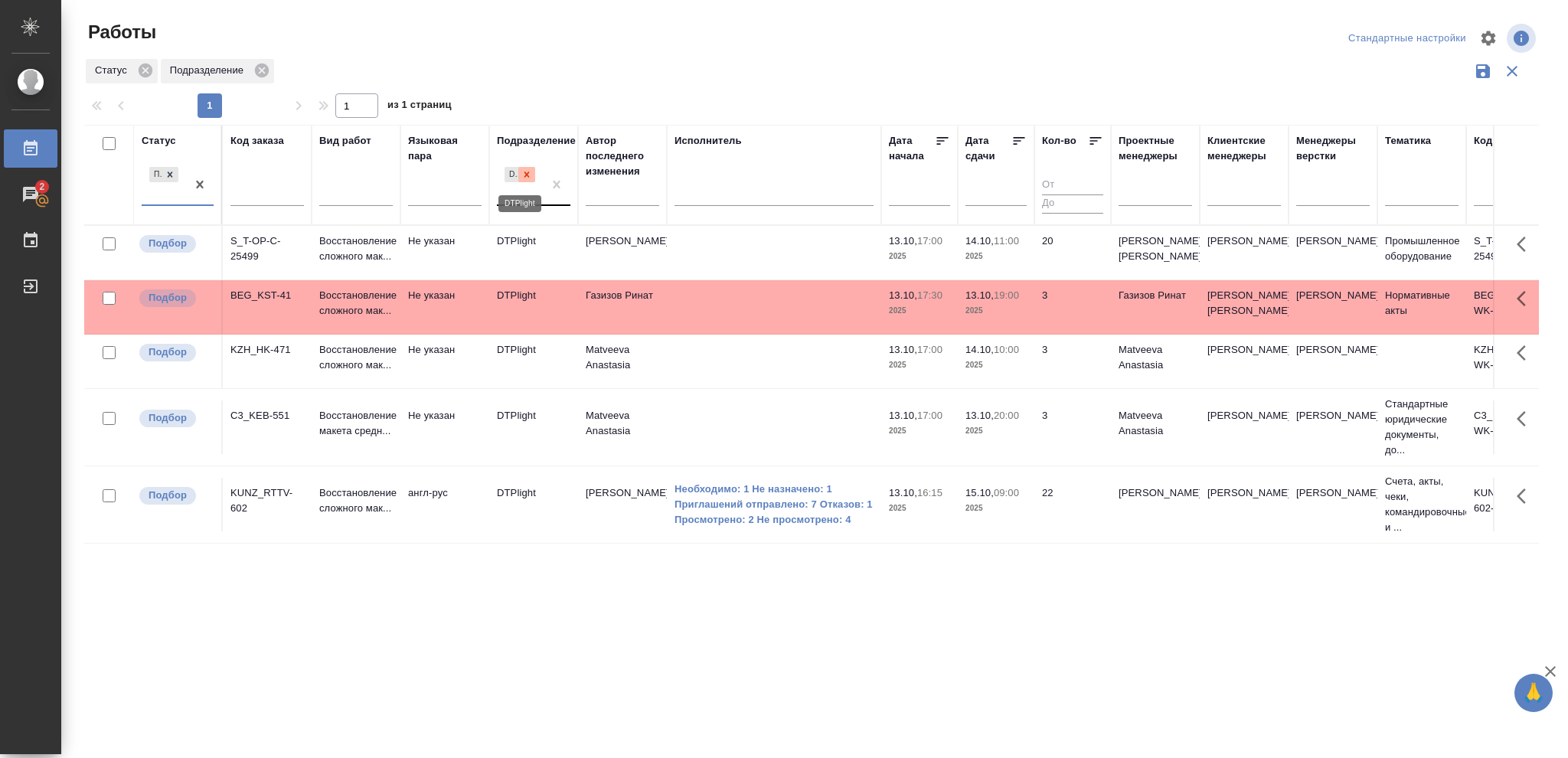
click at [532, 176] on div at bounding box center [526, 175] width 16 height 16
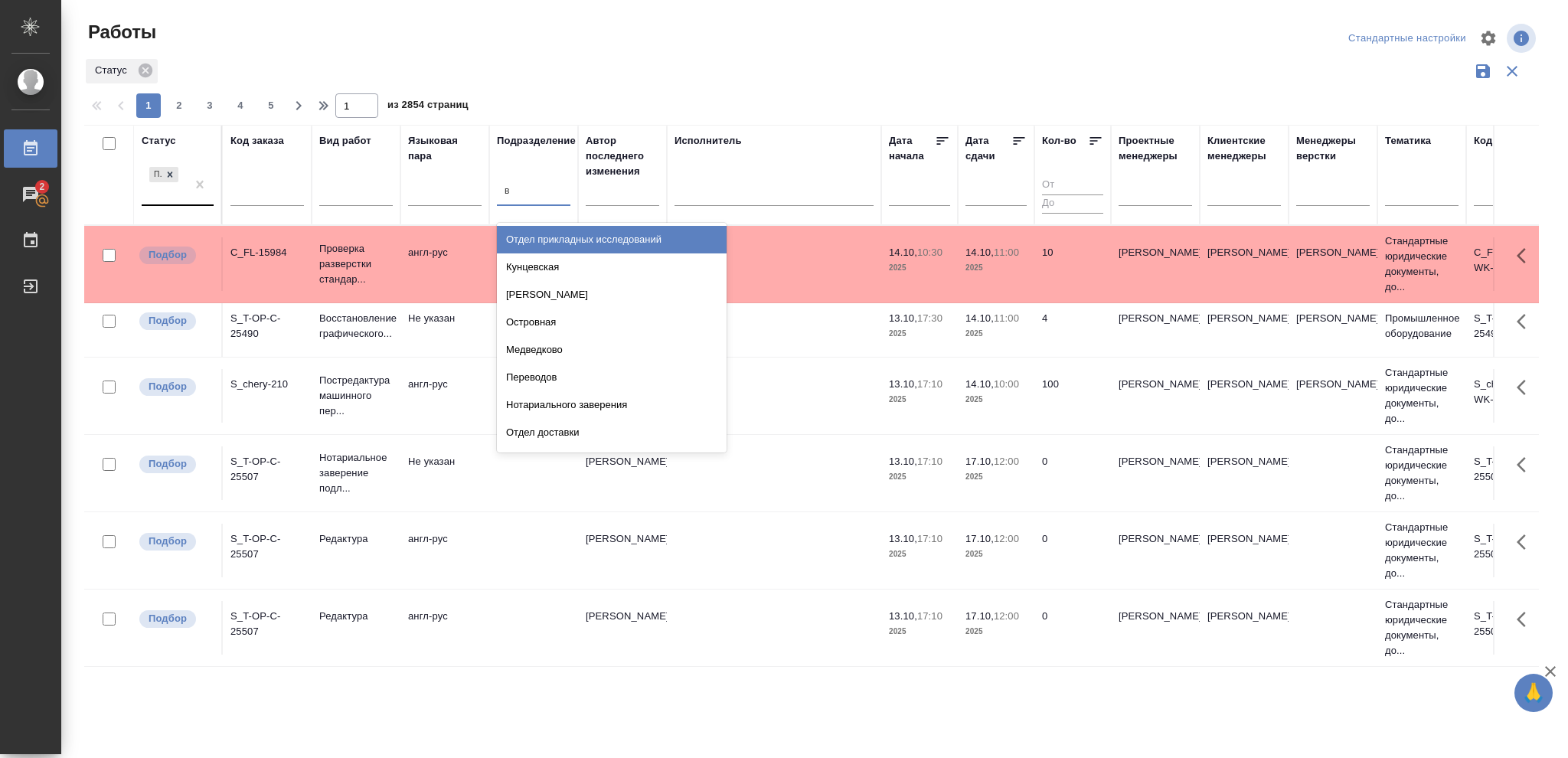
type input "ве"
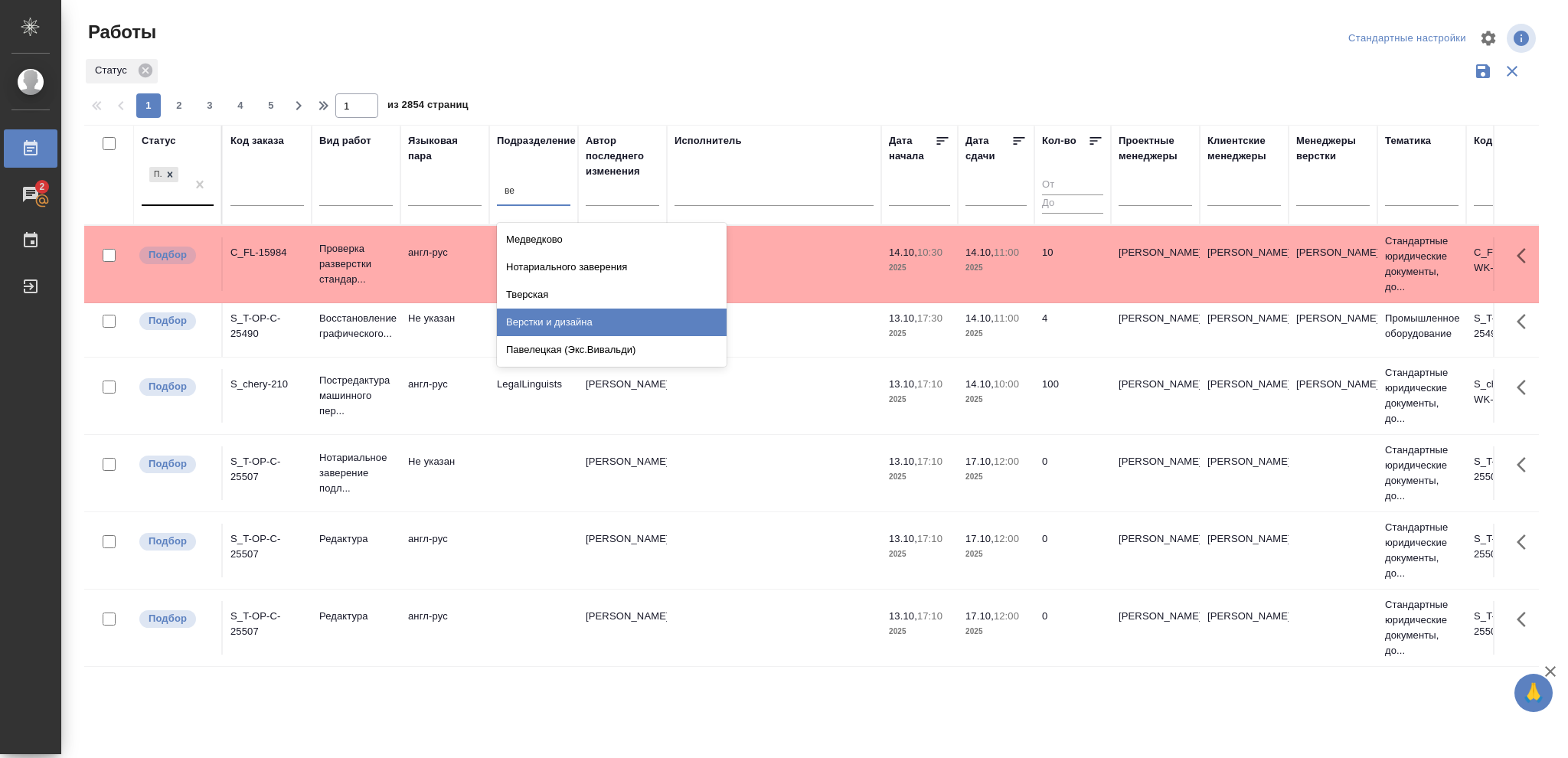
click at [556, 327] on div "Верстки и дизайна" at bounding box center [612, 322] width 230 height 27
